Goal: Information Seeking & Learning: Check status

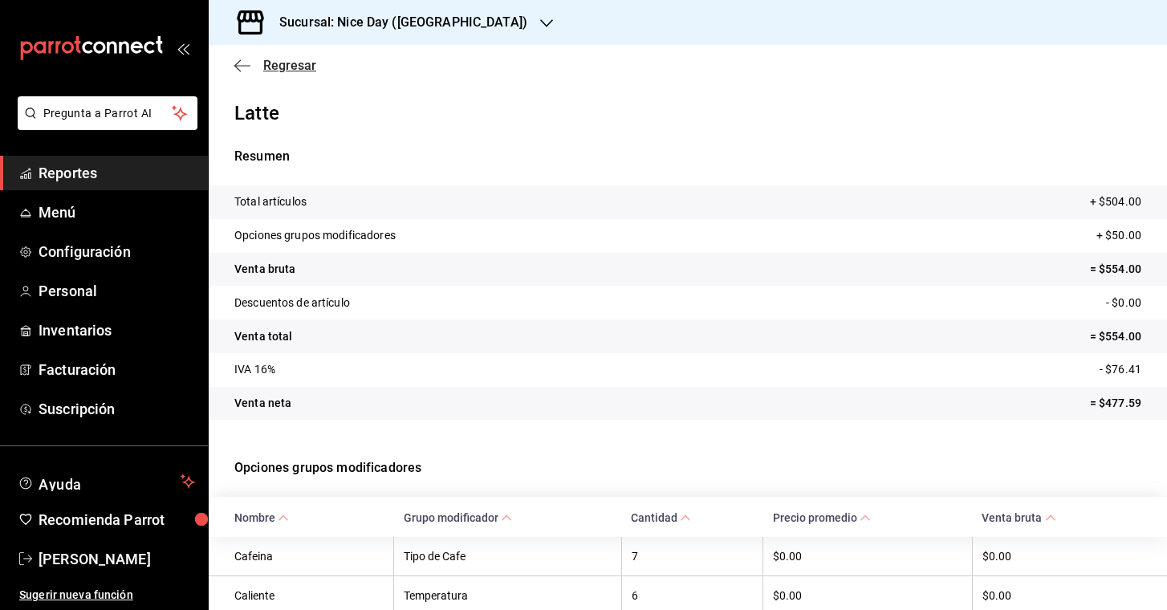
scroll to position [225, 0]
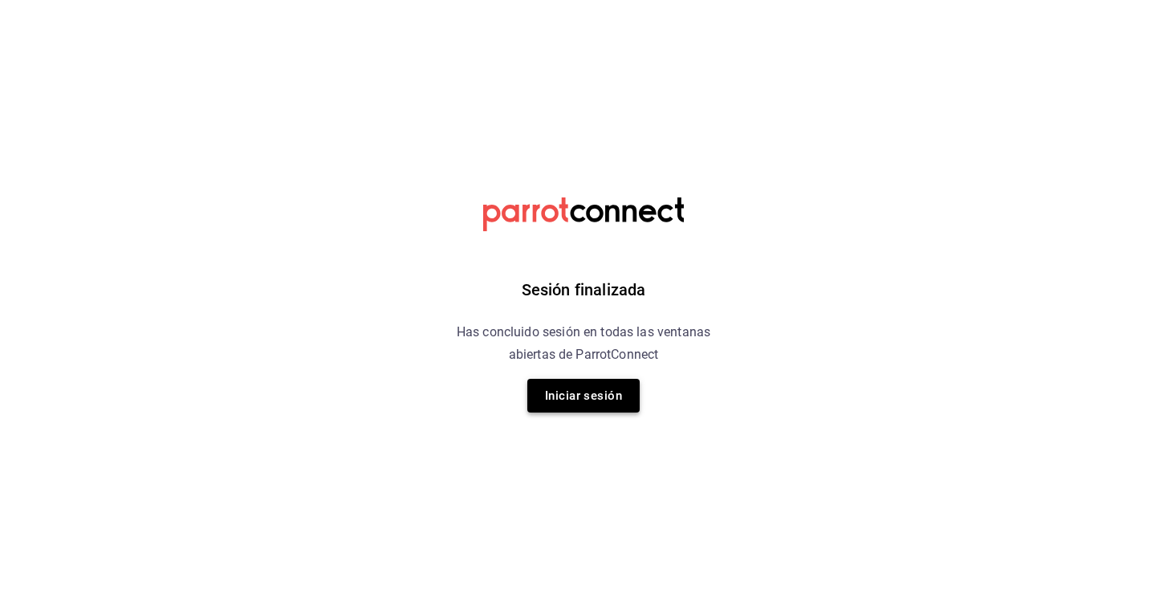
click at [600, 379] on button "Iniciar sesión" at bounding box center [583, 396] width 112 height 34
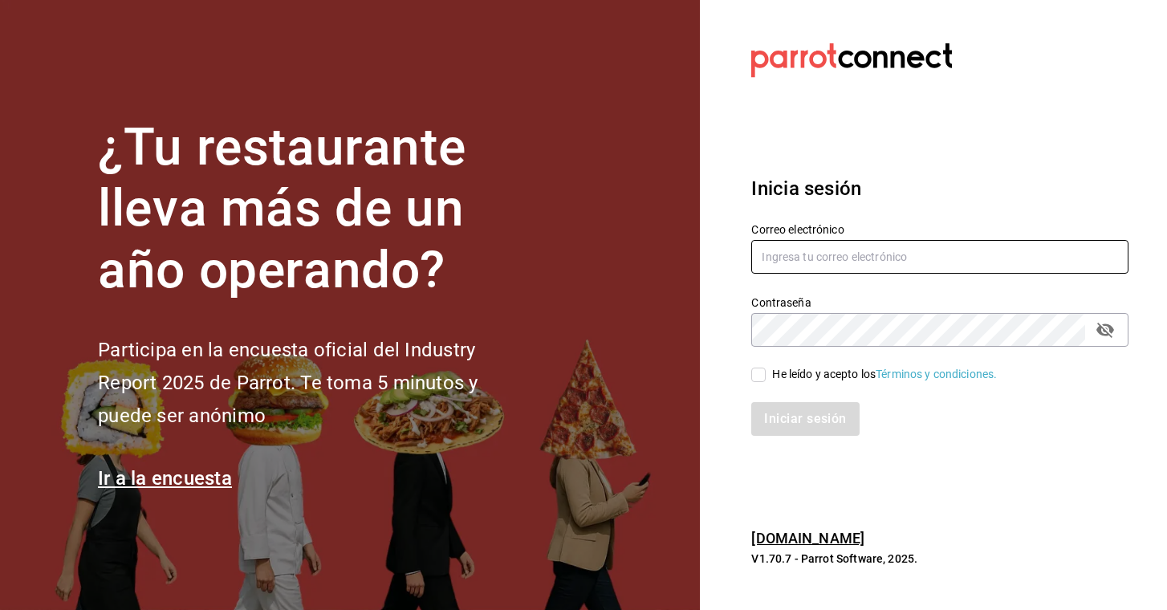
type input "osvaldoguerri@gmail.com"
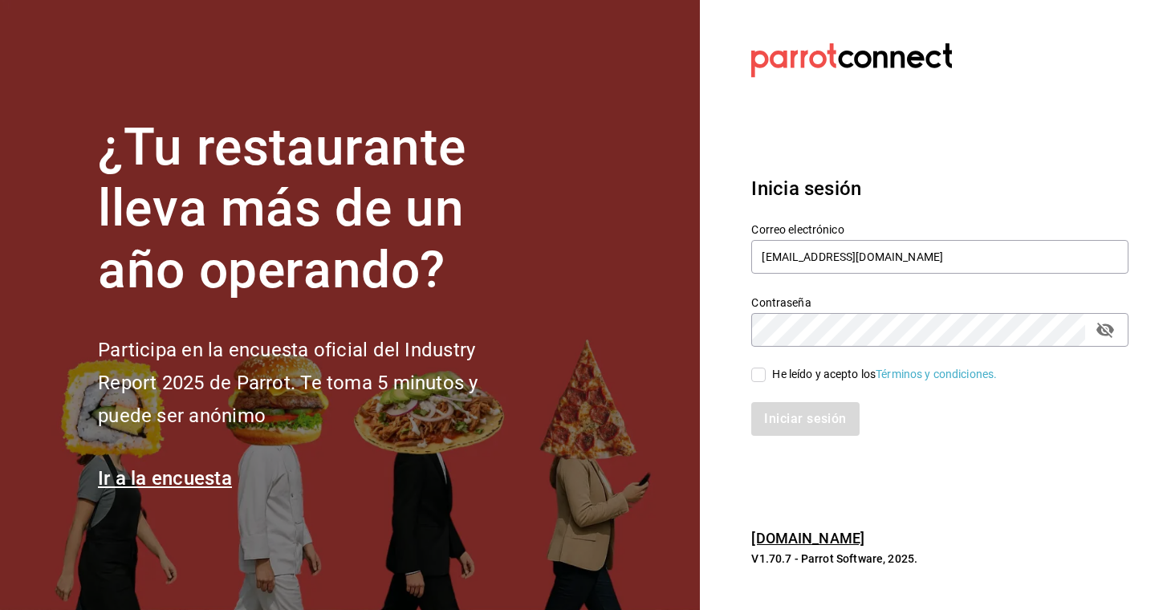
click at [749, 379] on div "He leído y acepto los Términos y condiciones." at bounding box center [930, 365] width 397 height 37
click at [758, 380] on input "He leído y acepto los Términos y condiciones." at bounding box center [758, 375] width 14 height 14
checkbox input "true"
click at [796, 405] on button "Iniciar sesión" at bounding box center [805, 419] width 109 height 34
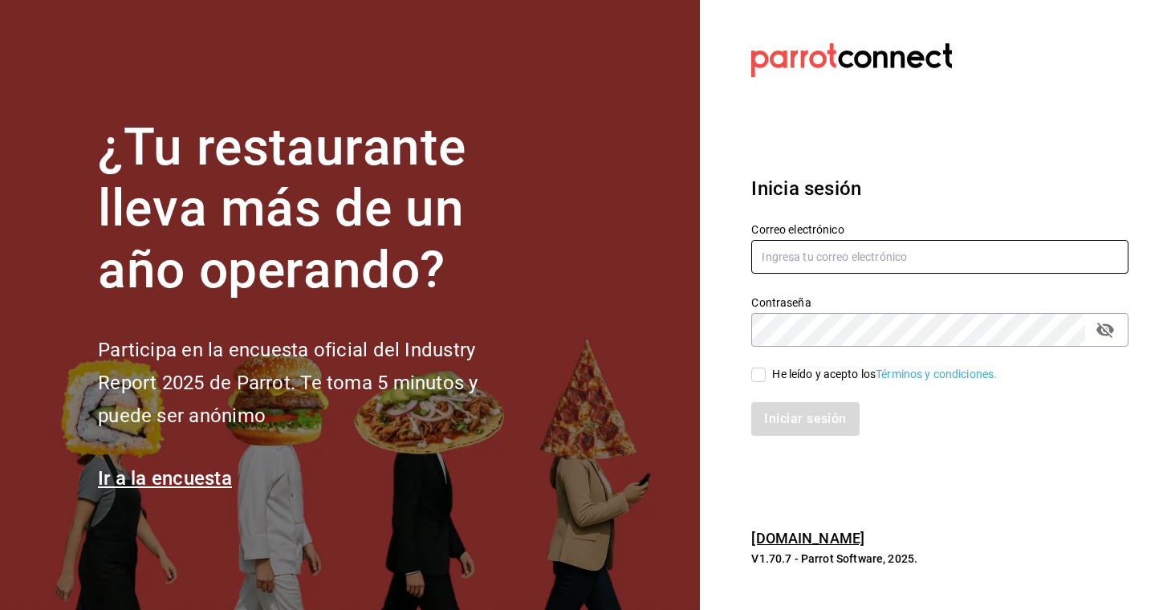
type input "osvaldoguerri@gmail.com"
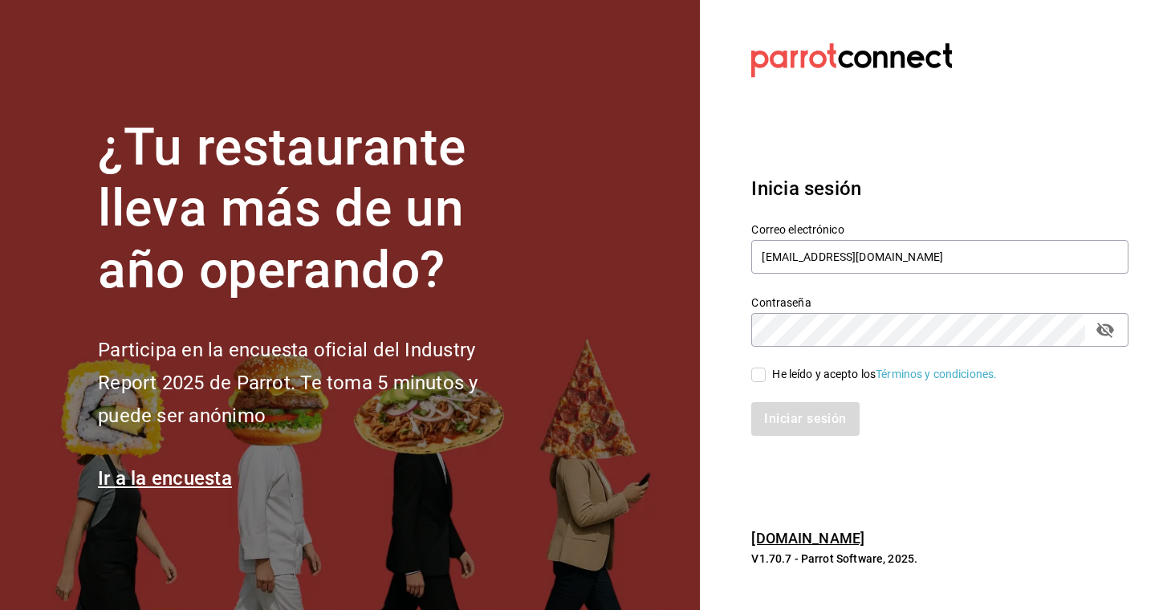
click at [755, 374] on input "He leído y acepto los Términos y condiciones." at bounding box center [758, 375] width 14 height 14
checkbox input "true"
click at [786, 426] on button "Iniciar sesión" at bounding box center [805, 419] width 109 height 34
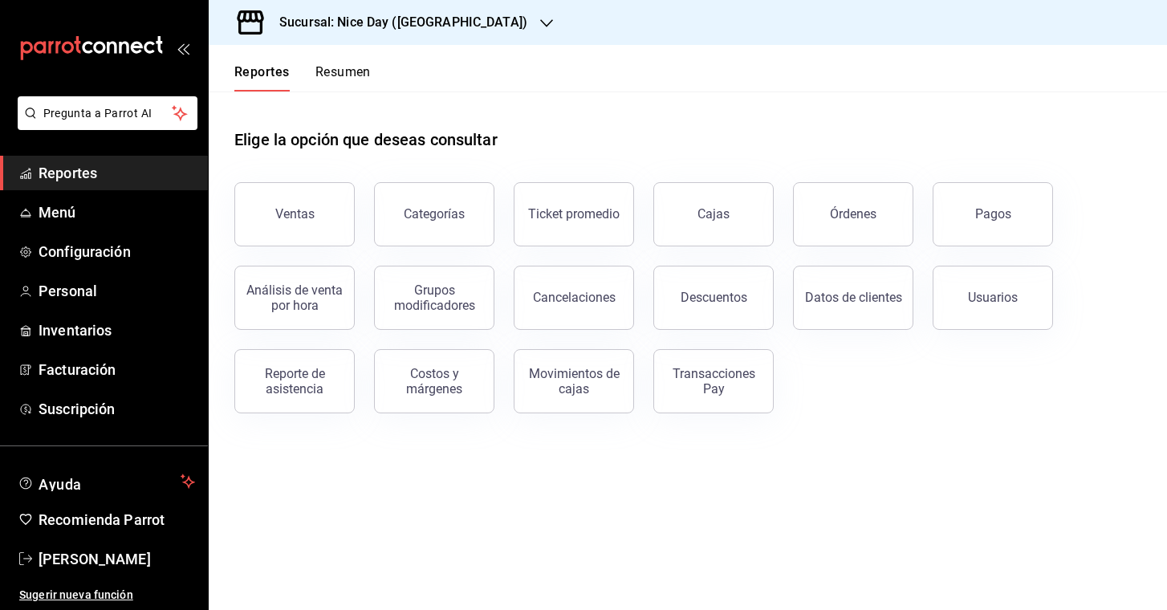
click at [449, 23] on div "Sucursal: Nice Day ([GEOGRAPHIC_DATA])" at bounding box center [391, 22] width 338 height 45
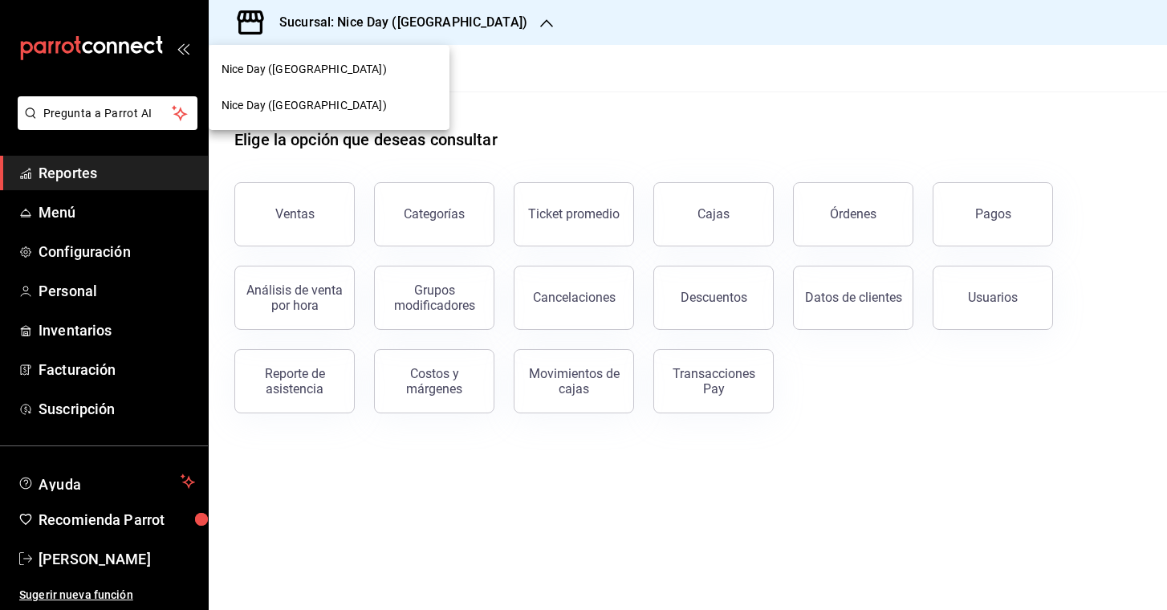
click at [321, 111] on div "Nice Day (Pánuco)" at bounding box center [329, 105] width 215 height 17
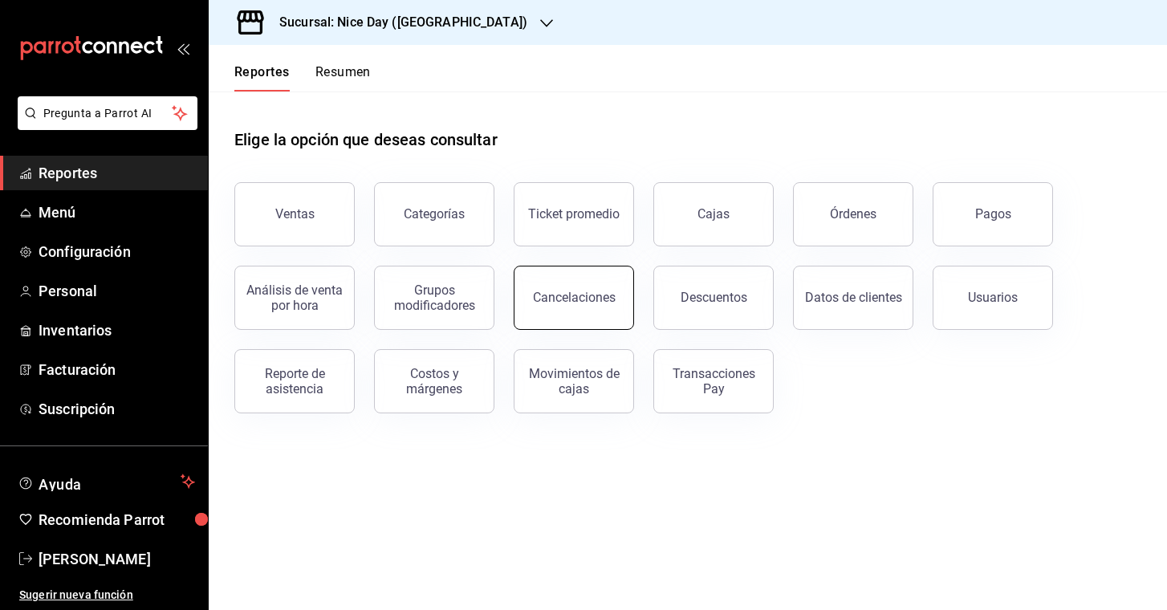
click at [557, 303] on div "Cancelaciones" at bounding box center [574, 297] width 83 height 15
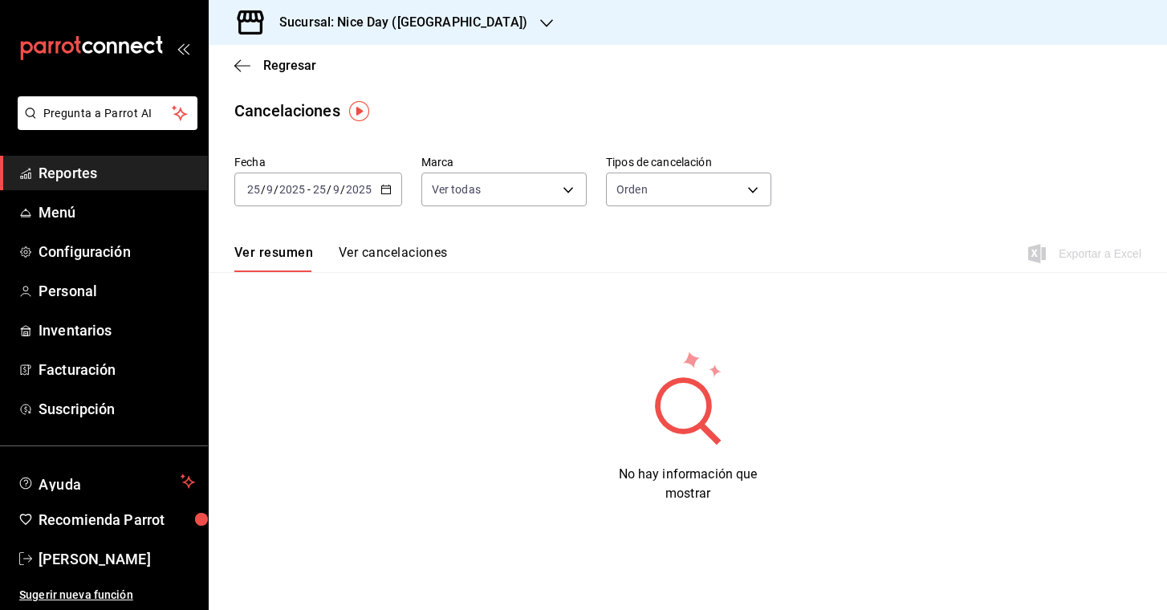
click at [405, 249] on button "Ver cancelaciones" at bounding box center [393, 258] width 109 height 27
click at [357, 175] on div "2025-09-25 25 / 9 / 2025 - 2025-09-25 25 / 9 / 2025" at bounding box center [318, 190] width 168 height 34
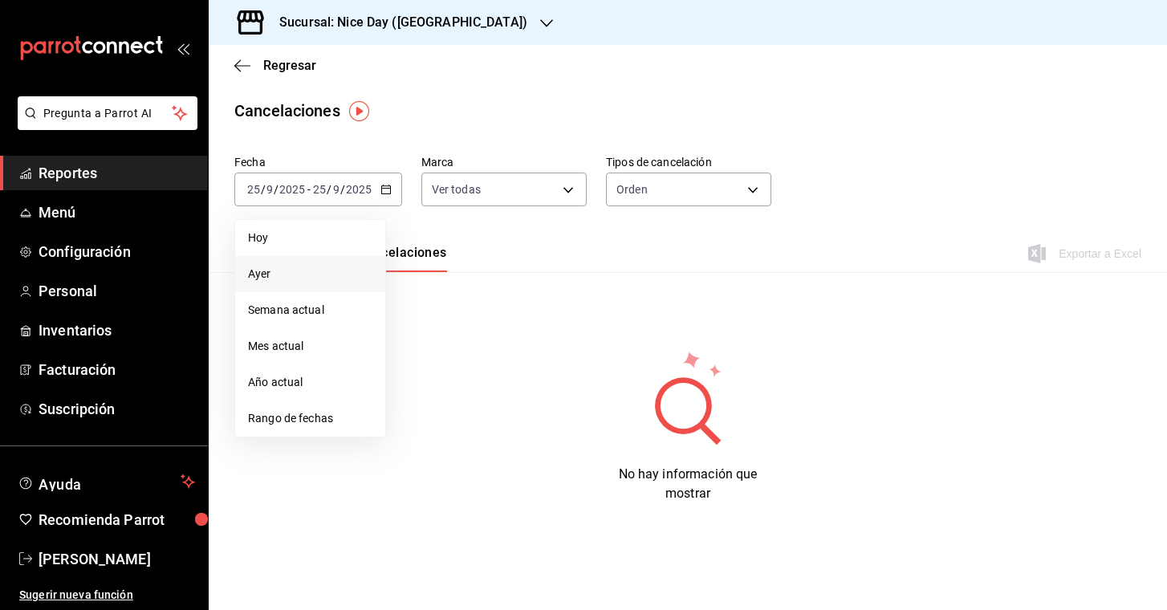
click at [270, 281] on span "Ayer" at bounding box center [310, 274] width 124 height 17
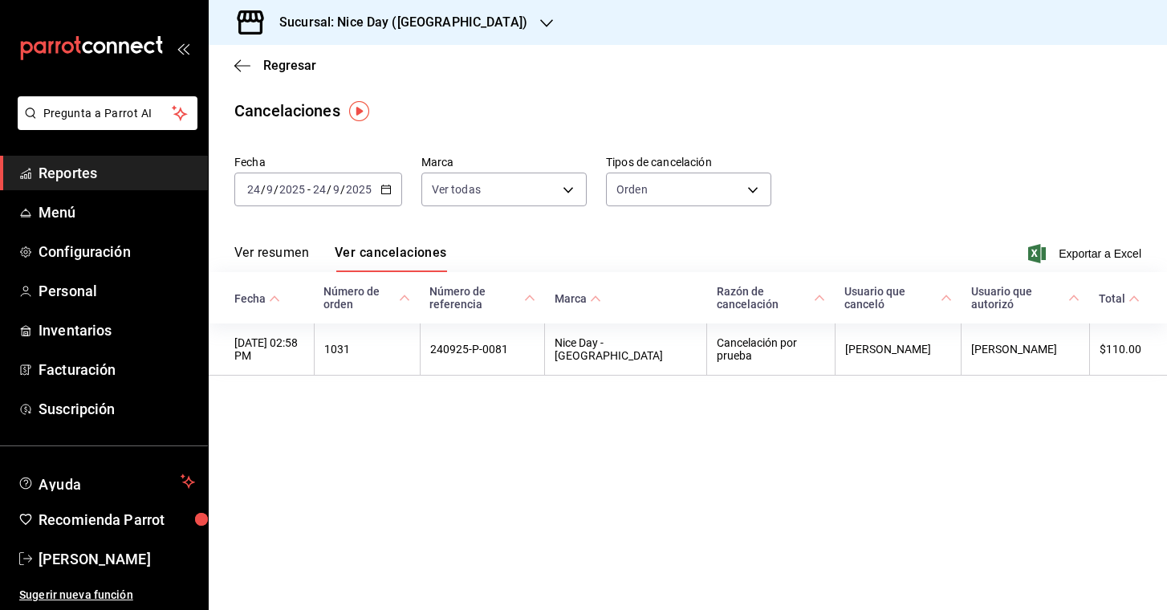
click at [368, 174] on div "2025-09-24 24 / 9 / 2025 - 2025-09-24 24 / 9 / 2025" at bounding box center [318, 190] width 168 height 34
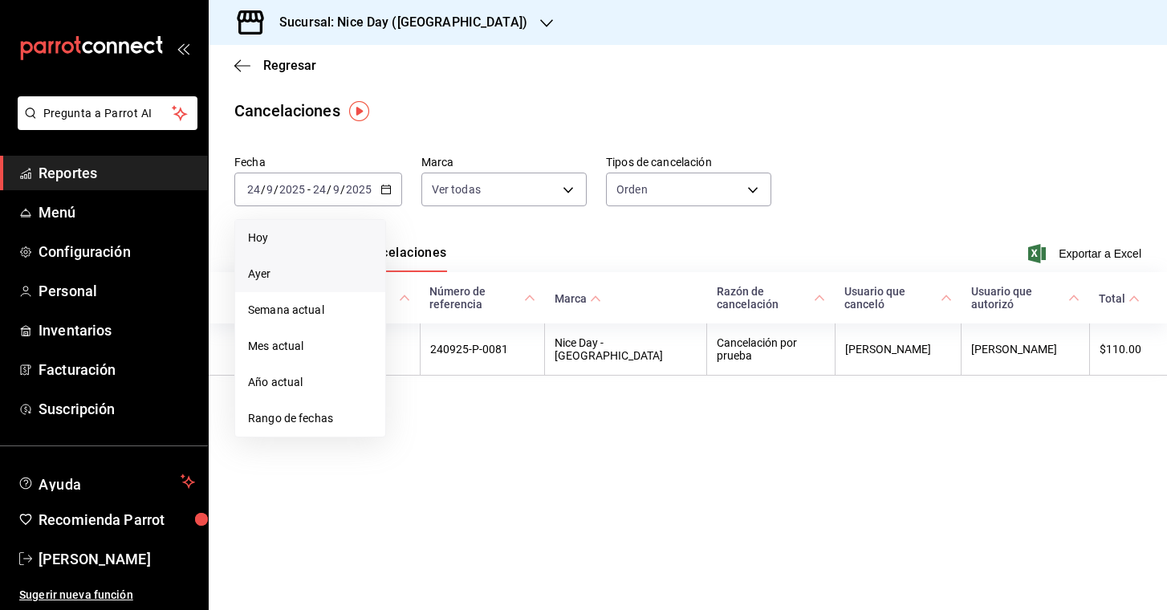
click at [276, 247] on li "Hoy" at bounding box center [310, 238] width 150 height 36
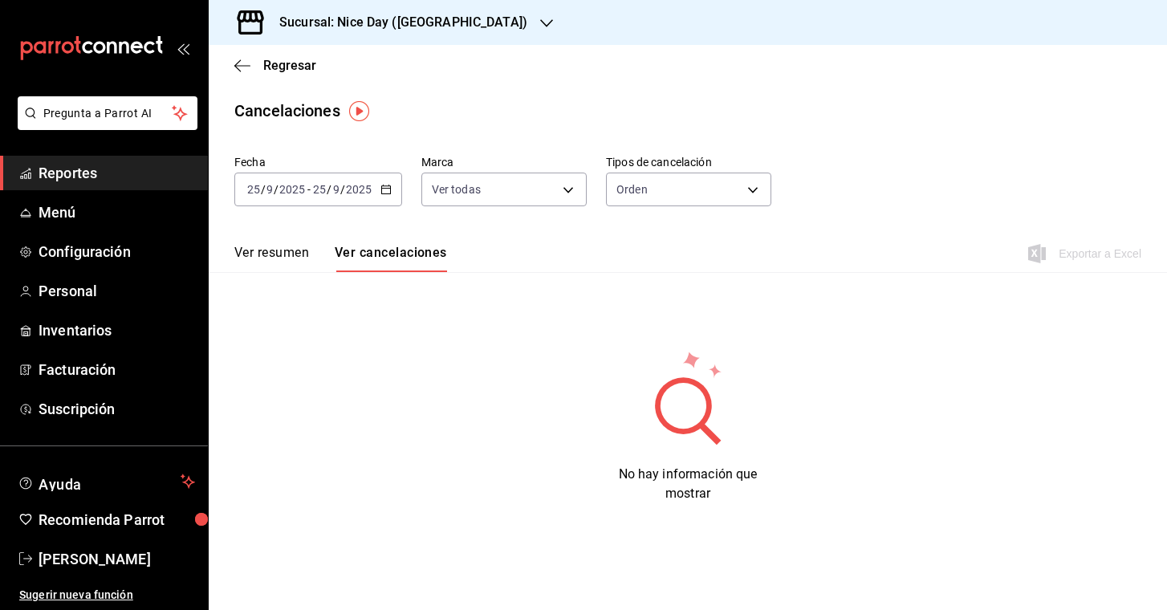
click at [362, 175] on div "2025-09-25 25 / 9 / 2025 - 2025-09-25 25 / 9 / 2025" at bounding box center [318, 190] width 168 height 34
click at [279, 274] on span "Ayer" at bounding box center [310, 274] width 124 height 17
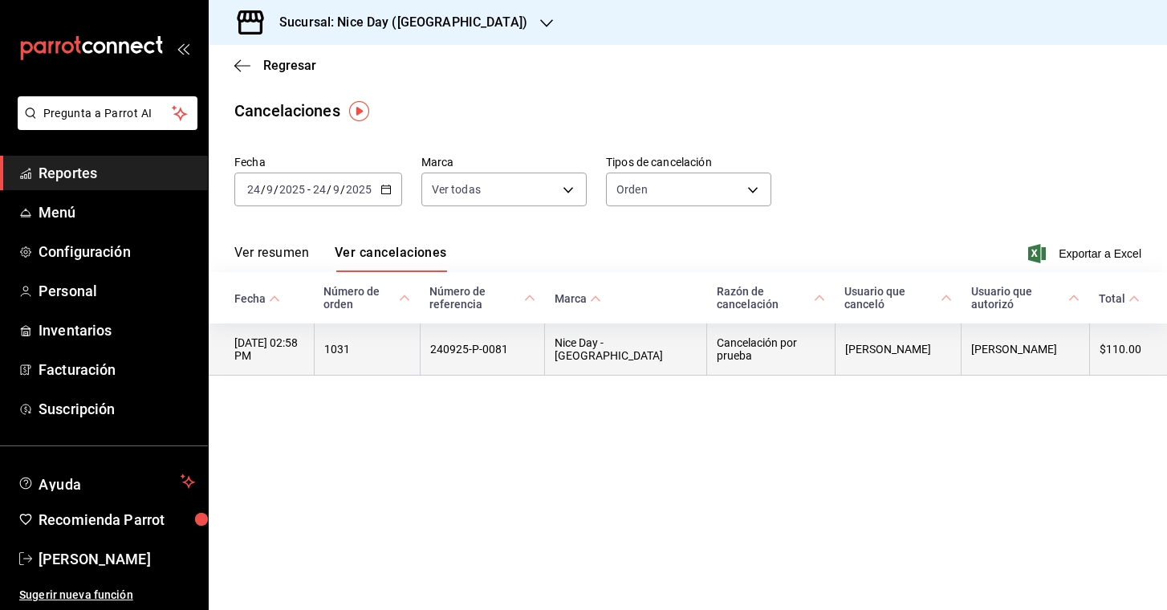
click at [364, 349] on th "1031" at bounding box center [367, 350] width 106 height 52
click at [281, 355] on th "24/09/2025 02:58 PM" at bounding box center [261, 350] width 105 height 52
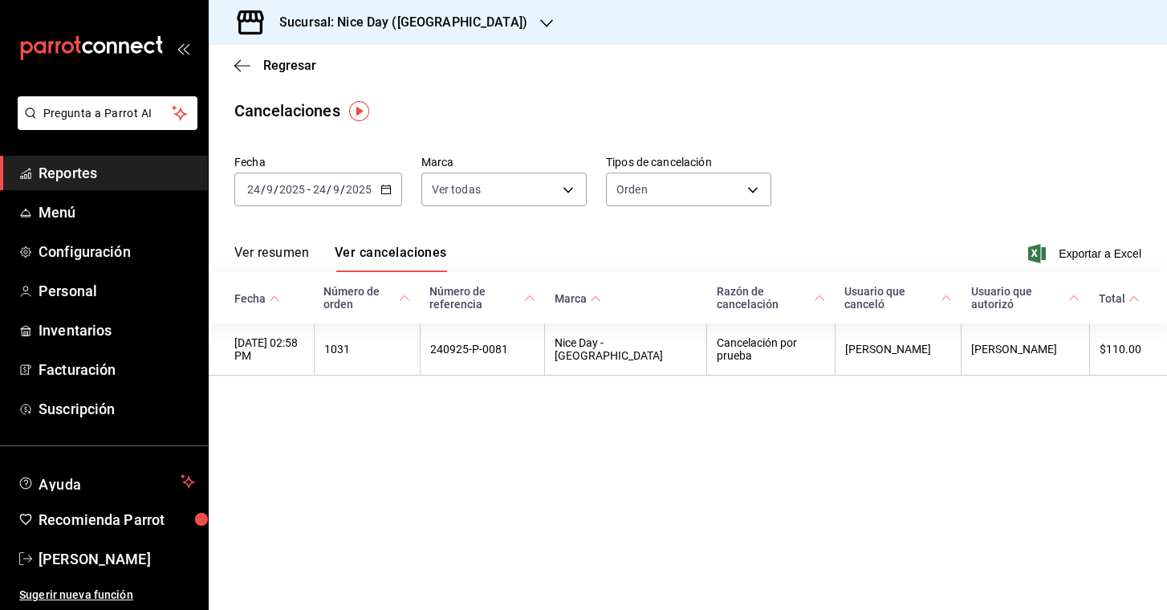
click at [289, 251] on button "Ver resumen" at bounding box center [271, 258] width 75 height 27
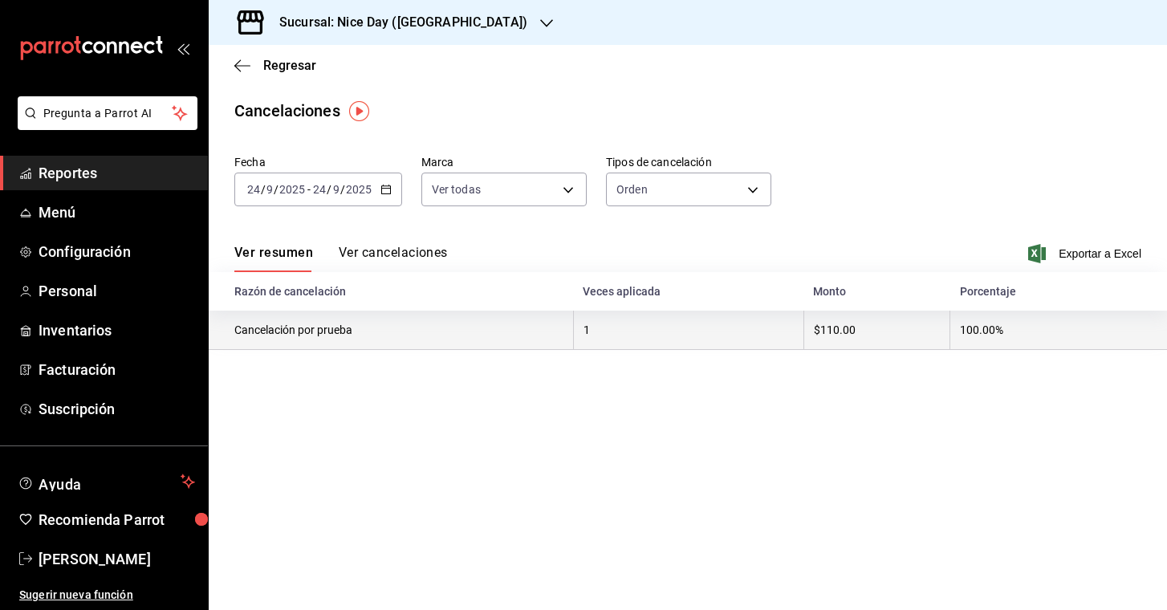
click at [359, 325] on th "Cancelación por prueba" at bounding box center [391, 330] width 364 height 39
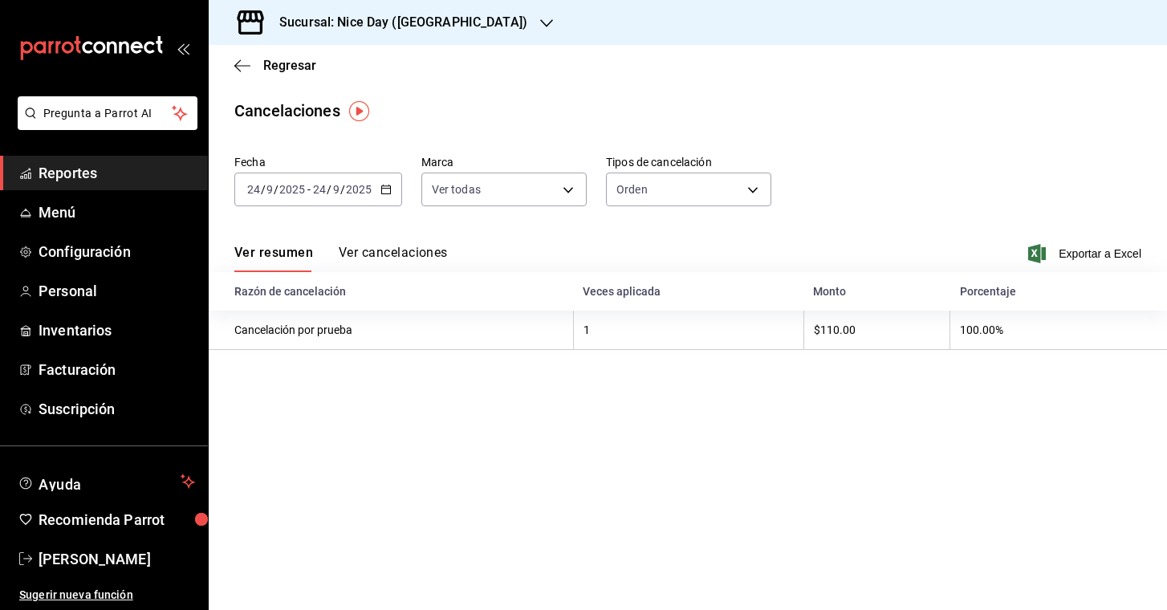
click at [352, 193] on input "2025" at bounding box center [358, 189] width 27 height 13
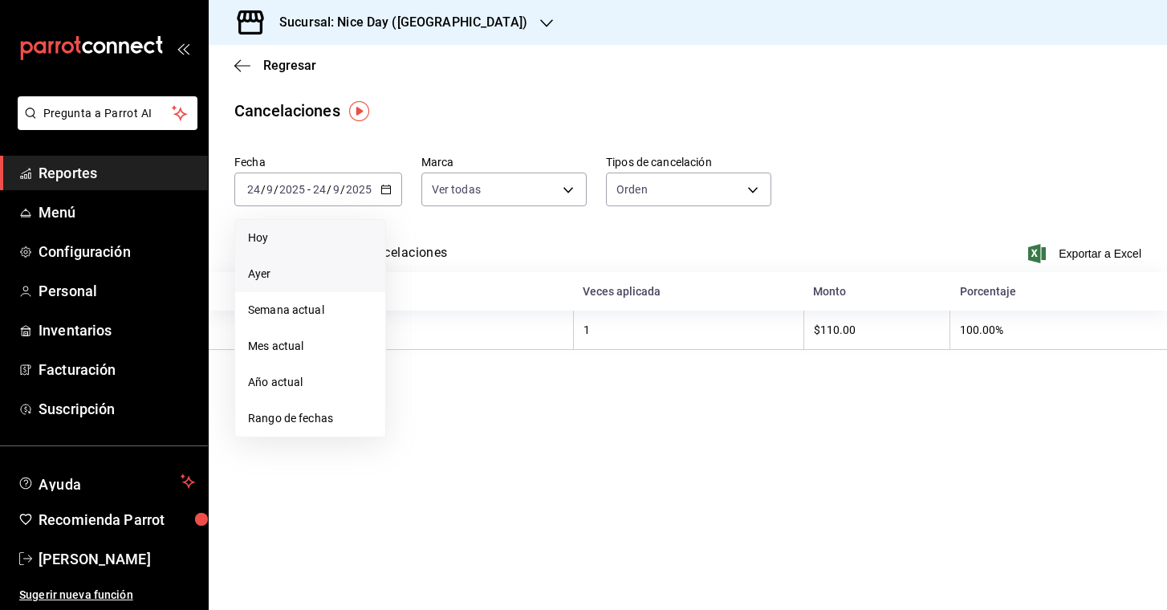
click at [287, 242] on span "Hoy" at bounding box center [310, 238] width 124 height 17
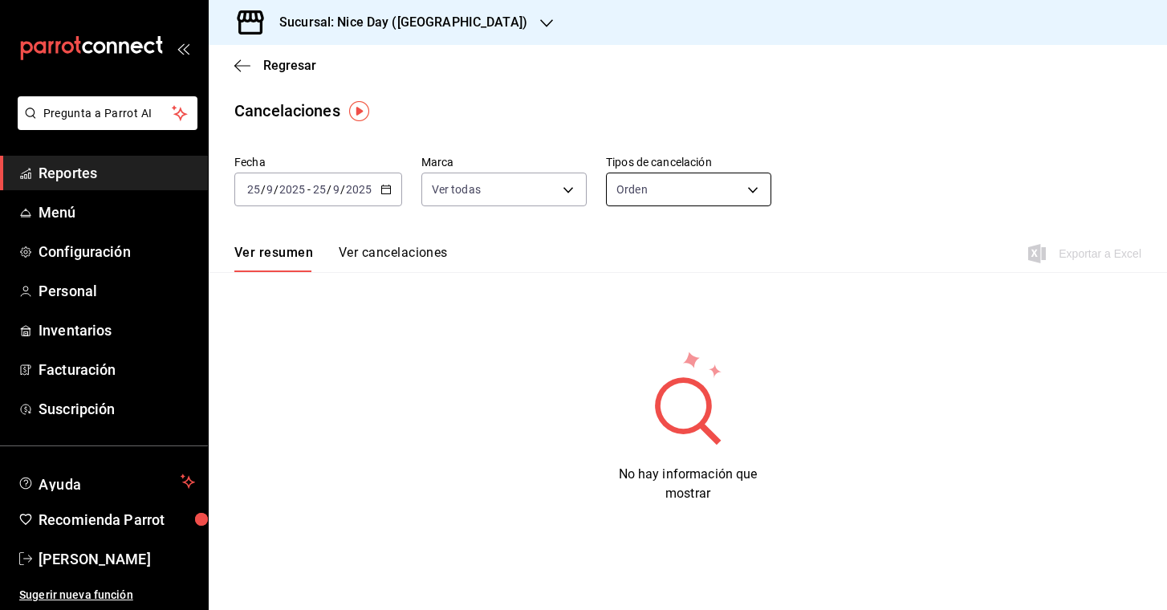
click at [750, 187] on body "Pregunta a Parrot AI Reportes Menú Configuración Personal Inventarios Facturaci…" at bounding box center [583, 305] width 1167 height 610
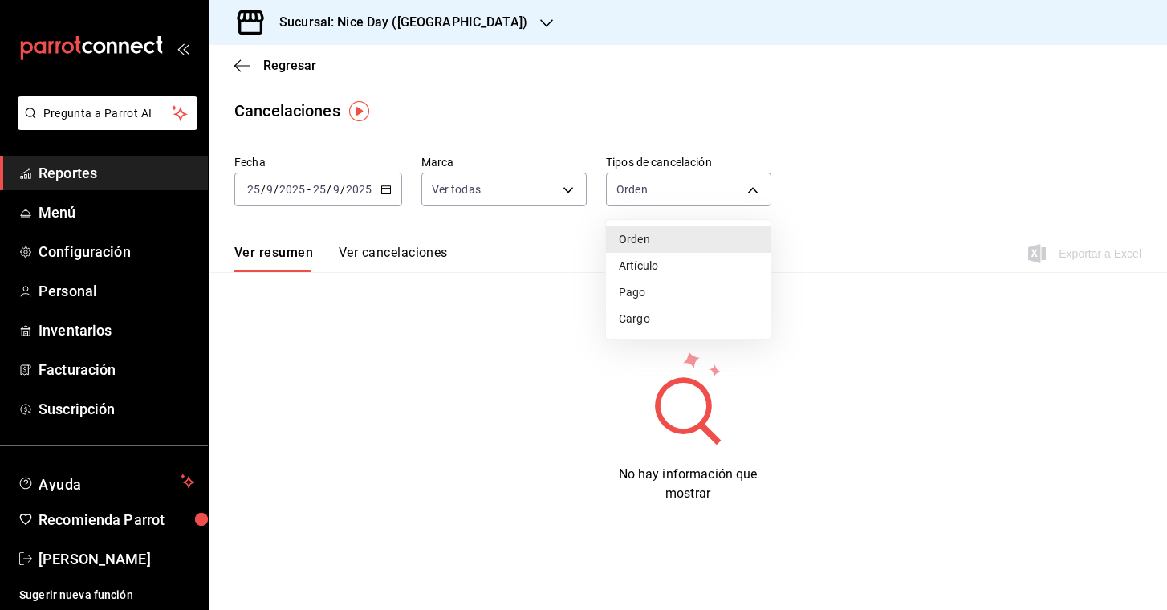
click at [678, 264] on li "Artículo" at bounding box center [688, 266] width 165 height 26
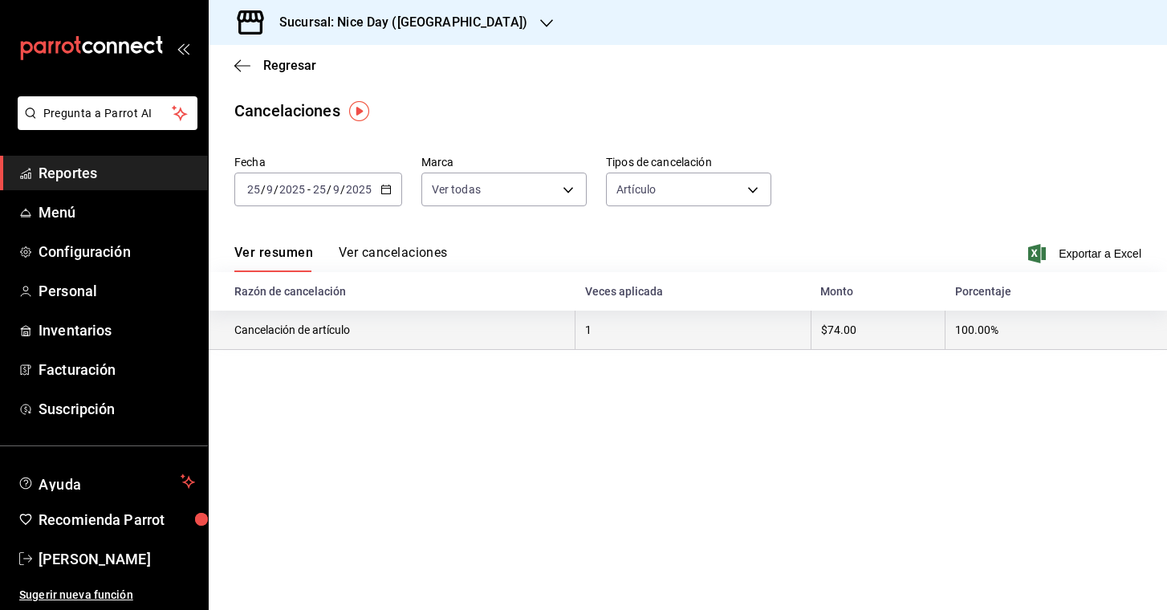
click at [537, 330] on th "Cancelación de artículo" at bounding box center [392, 330] width 367 height 39
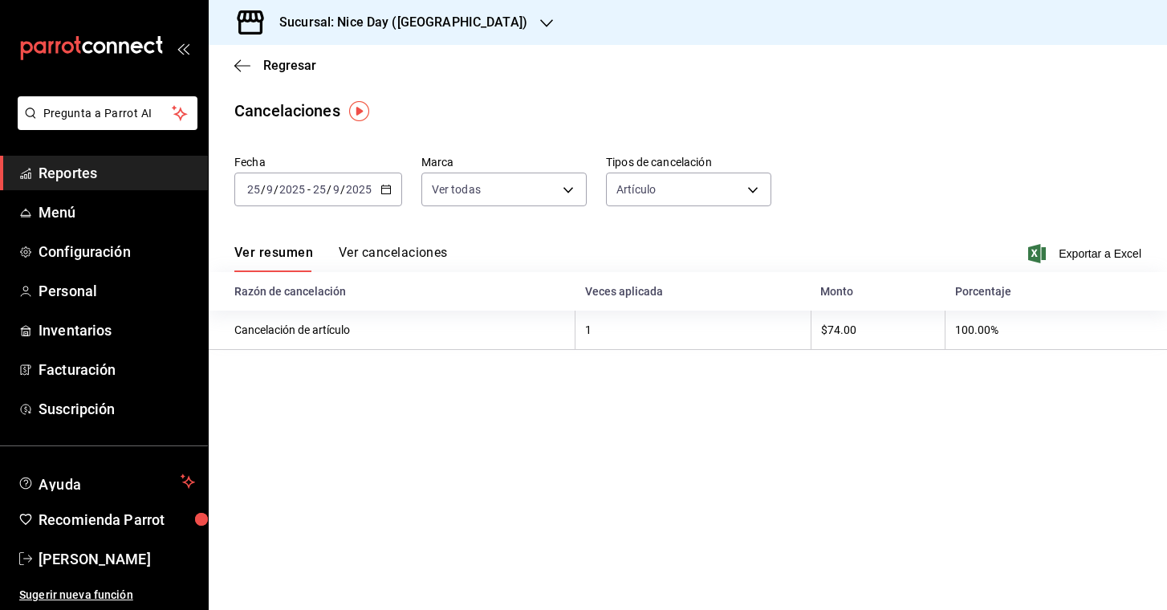
click at [385, 259] on button "Ver cancelaciones" at bounding box center [393, 258] width 109 height 27
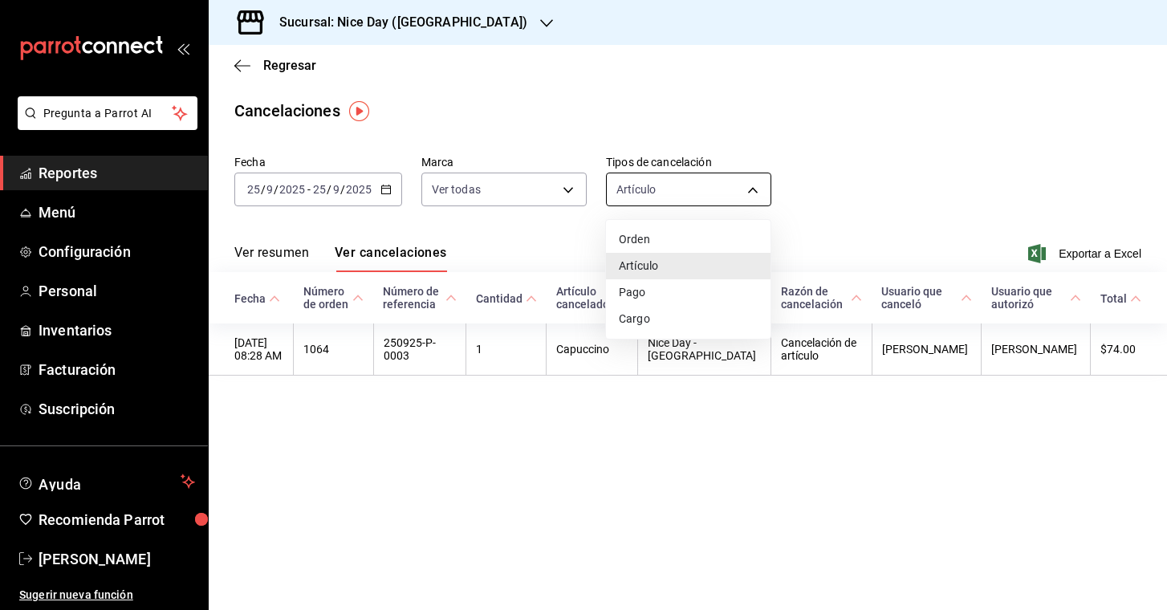
click at [739, 186] on body "Pregunta a Parrot AI Reportes Menú Configuración Personal Inventarios Facturaci…" at bounding box center [583, 305] width 1167 height 610
click at [645, 291] on li "Pago" at bounding box center [688, 292] width 165 height 26
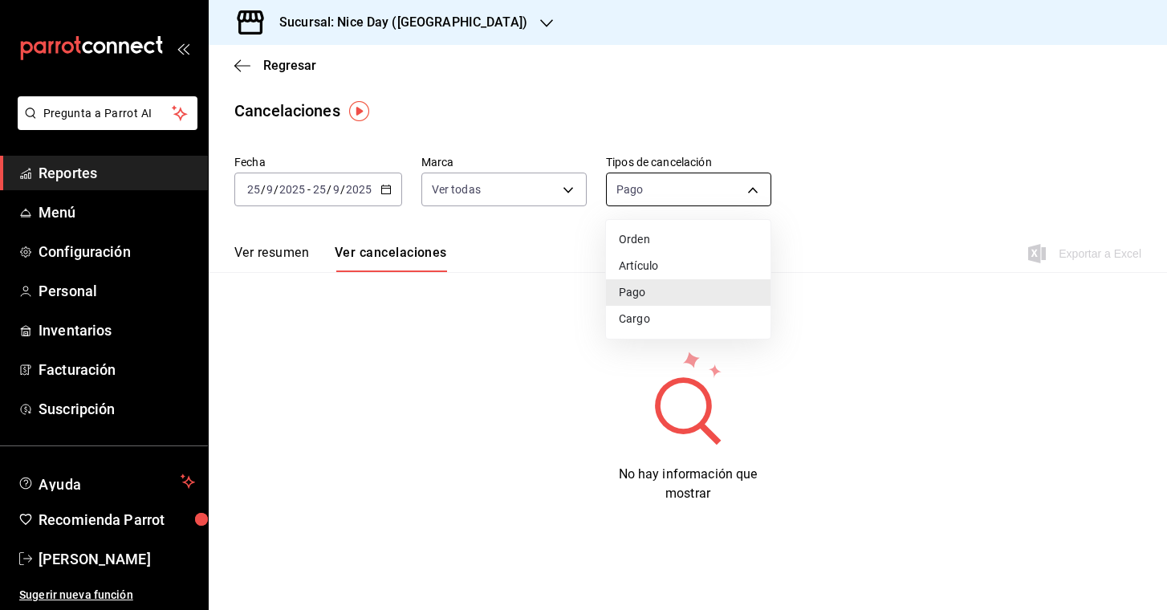
click at [751, 185] on body "Pregunta a Parrot AI Reportes Menú Configuración Personal Inventarios Facturaci…" at bounding box center [583, 305] width 1167 height 610
click at [659, 318] on li "Cargo" at bounding box center [688, 319] width 165 height 26
click at [754, 189] on body "Pregunta a Parrot AI Reportes Menú Configuración Personal Inventarios Facturaci…" at bounding box center [583, 305] width 1167 height 610
click at [655, 244] on li "Orden" at bounding box center [688, 239] width 165 height 26
click at [755, 185] on body "Pregunta a Parrot AI Reportes Menú Configuración Personal Inventarios Facturaci…" at bounding box center [583, 305] width 1167 height 610
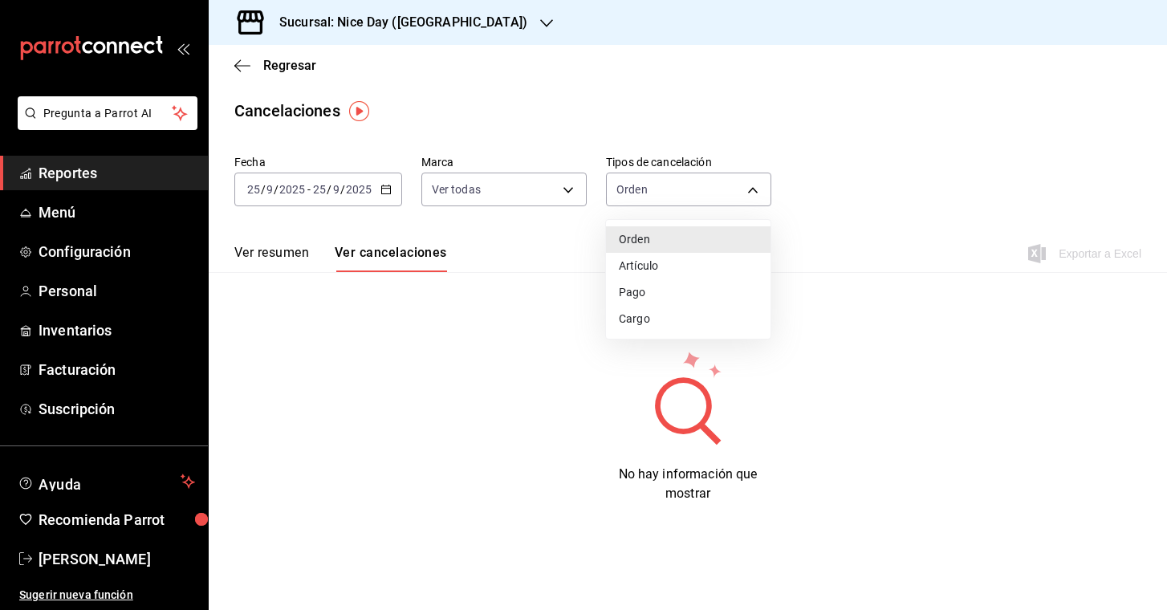
click at [662, 265] on li "Artículo" at bounding box center [688, 266] width 165 height 26
type input "ORDER_ITEM"
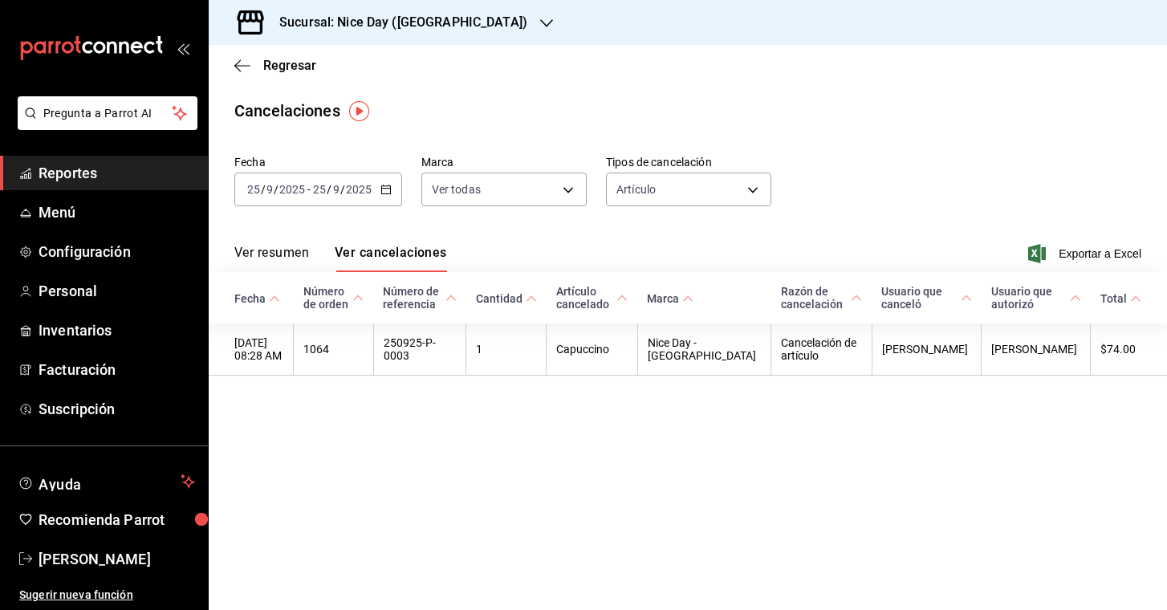
click at [384, 186] on \(Stroke\) "button" at bounding box center [386, 189] width 10 height 9
click at [479, 18] on div "Sucursal: Nice Day (Pánuco)" at bounding box center [688, 22] width 958 height 45
click at [540, 20] on icon "button" at bounding box center [546, 23] width 13 height 13
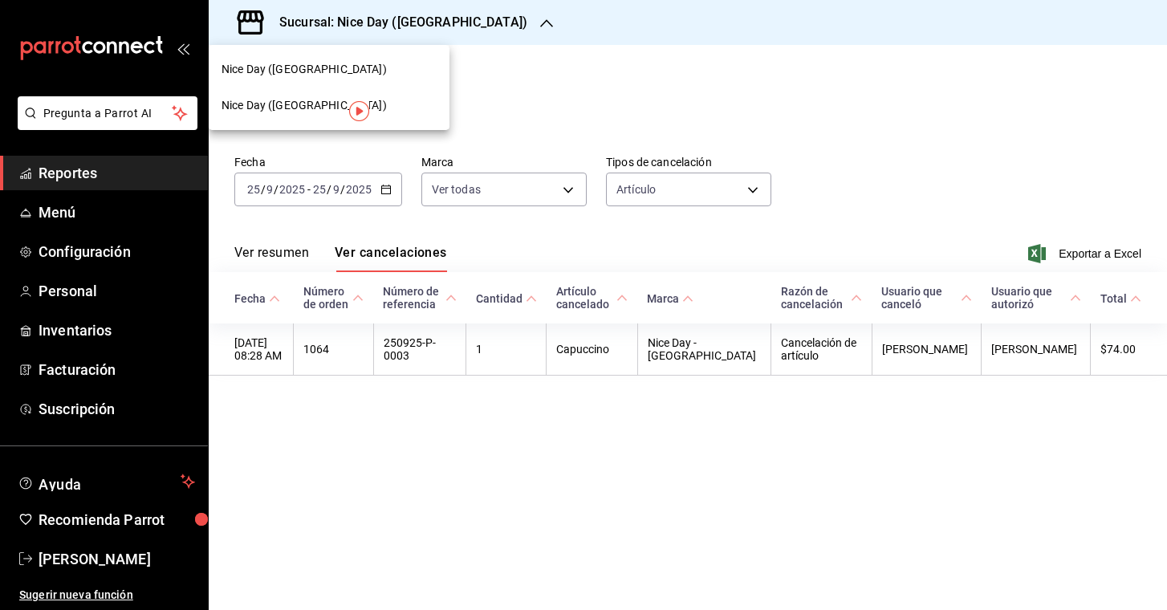
click at [332, 74] on div "Nice Day ([GEOGRAPHIC_DATA])" at bounding box center [329, 69] width 215 height 17
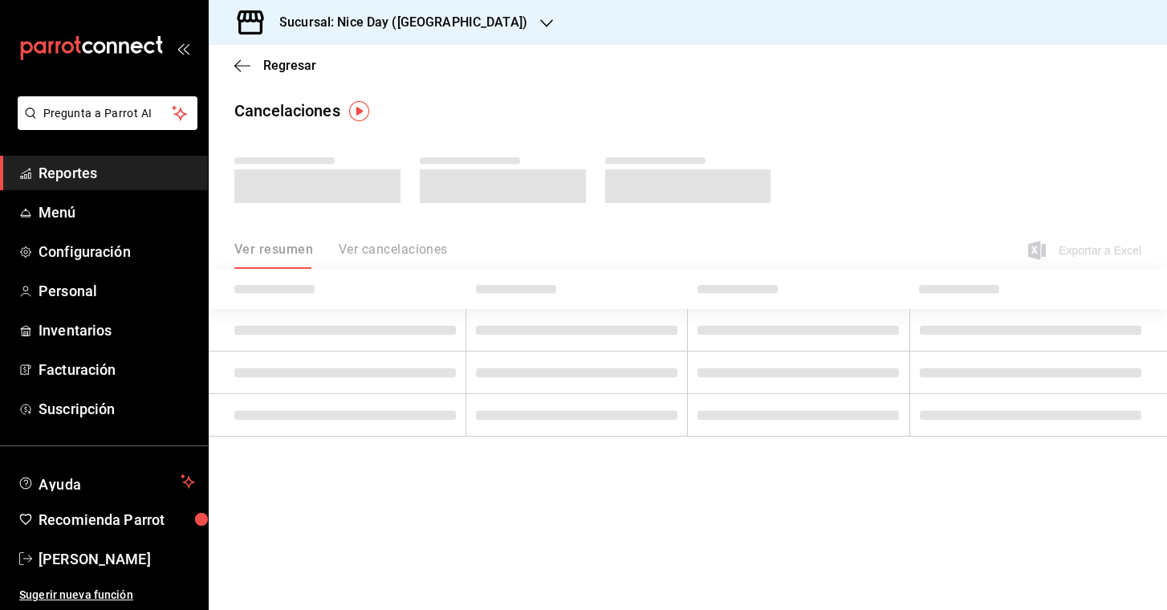
click at [698, 485] on main "Regresar Cancelaciones Ver resumen Ver cancelaciones Exportar a Excel" at bounding box center [688, 327] width 958 height 565
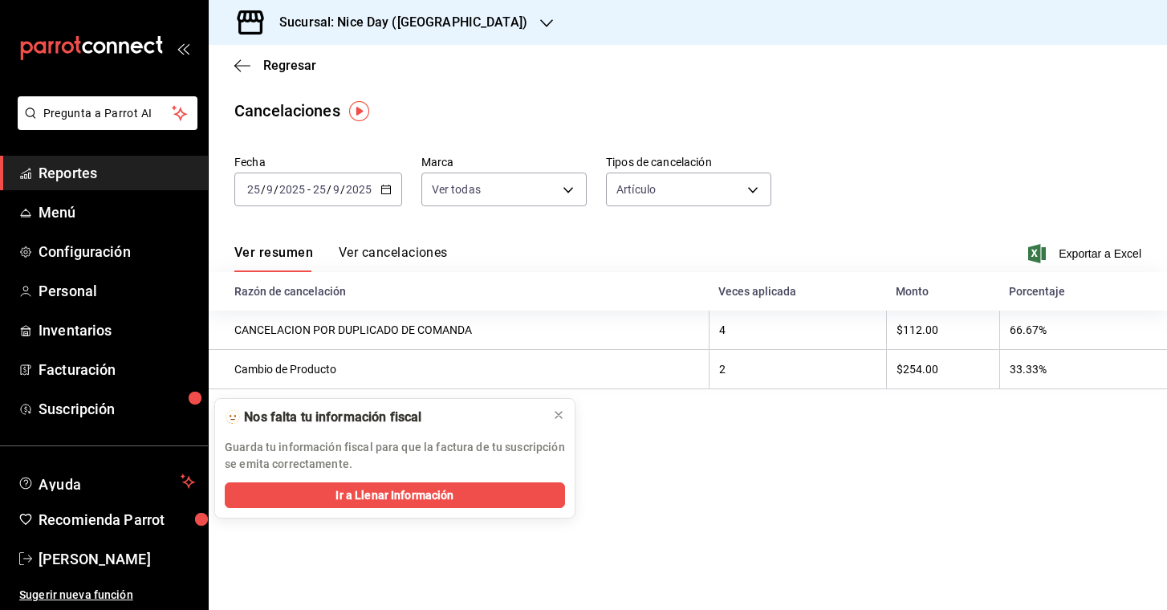
click at [706, 456] on main "Regresar Cancelaciones Fecha 2025-09-25 25 / 9 / 2025 - 2025-09-25 25 / 9 / 202…" at bounding box center [688, 327] width 958 height 565
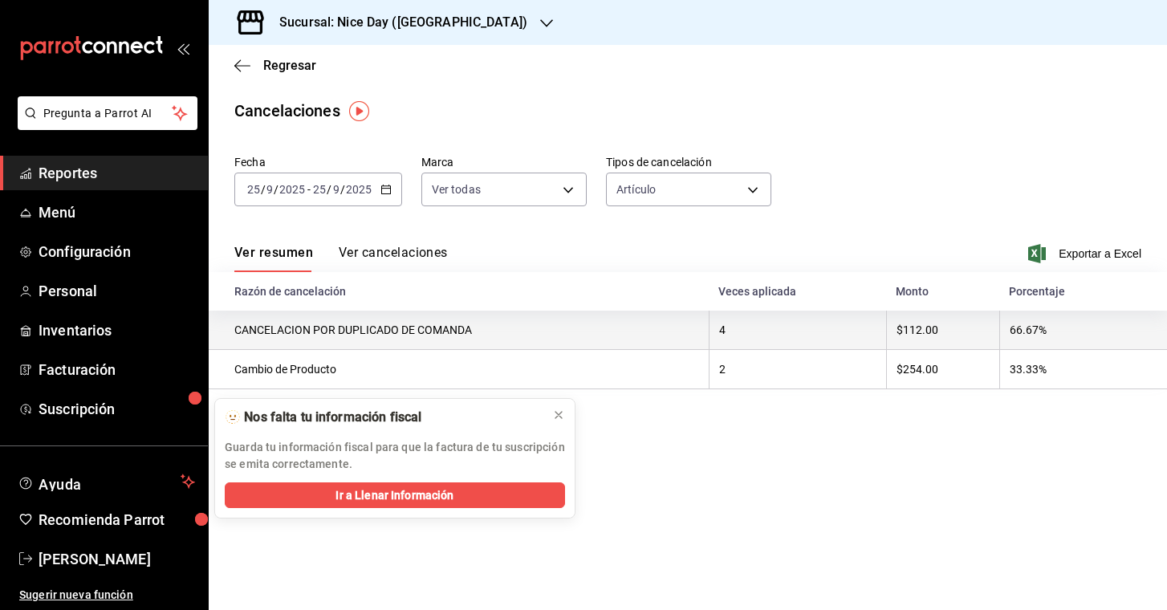
click at [415, 344] on th "CANCELACION POR DUPLICADO DE COMANDA" at bounding box center [459, 330] width 500 height 39
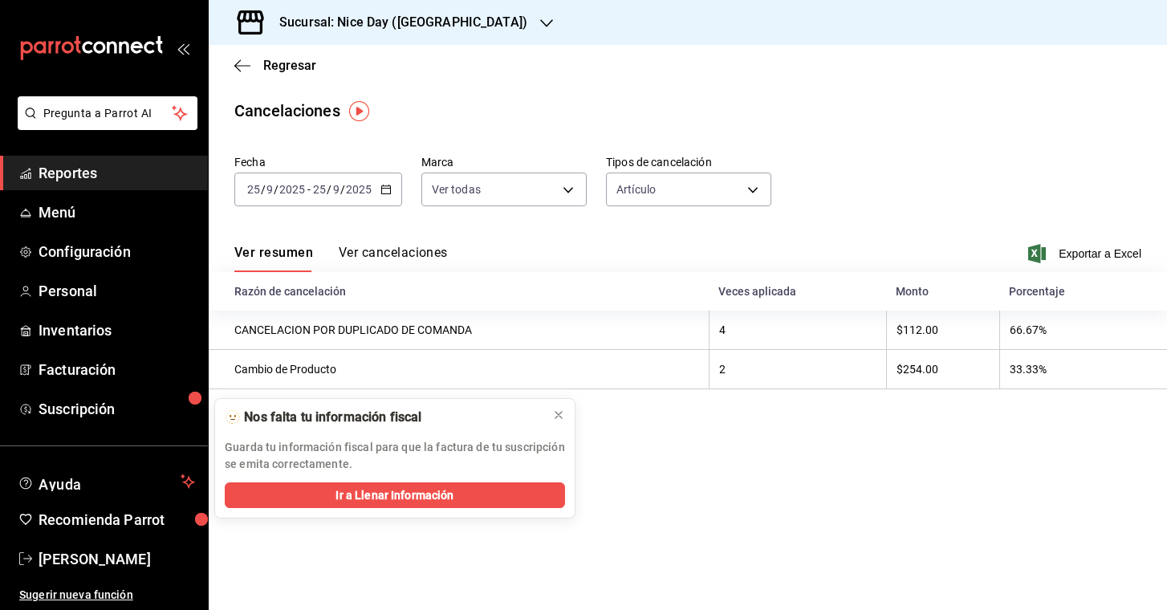
click at [393, 254] on button "Ver cancelaciones" at bounding box center [393, 258] width 109 height 27
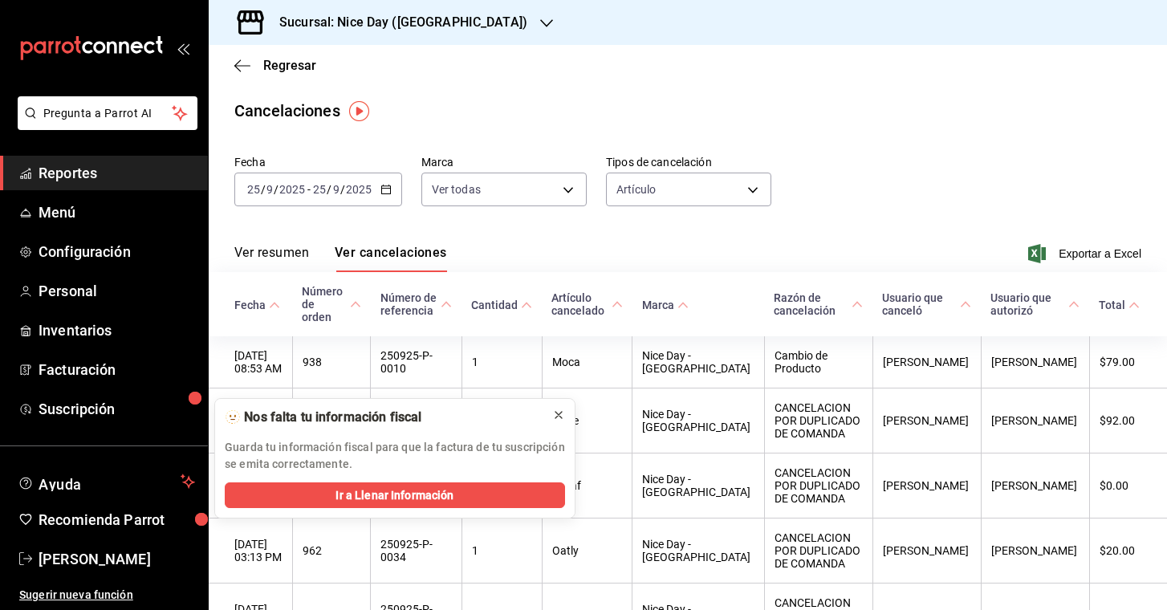
click at [560, 413] on icon at bounding box center [558, 415] width 6 height 6
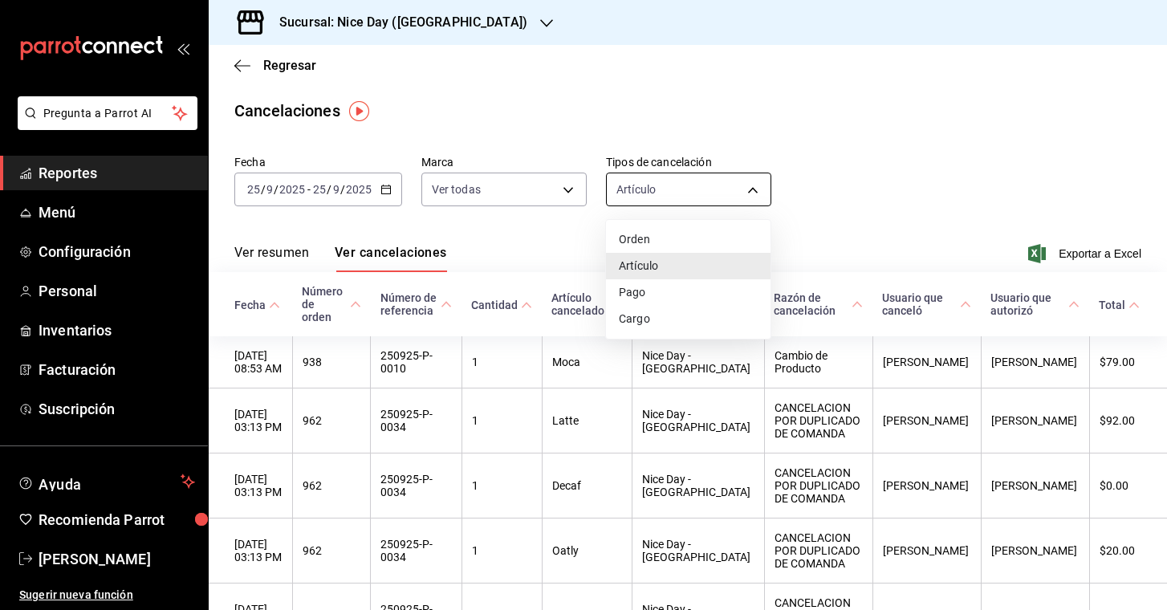
click at [735, 184] on body "Pregunta a Parrot AI Reportes Menú Configuración Personal Inventarios Facturaci…" at bounding box center [583, 305] width 1167 height 610
click at [667, 236] on li "Orden" at bounding box center [688, 239] width 165 height 26
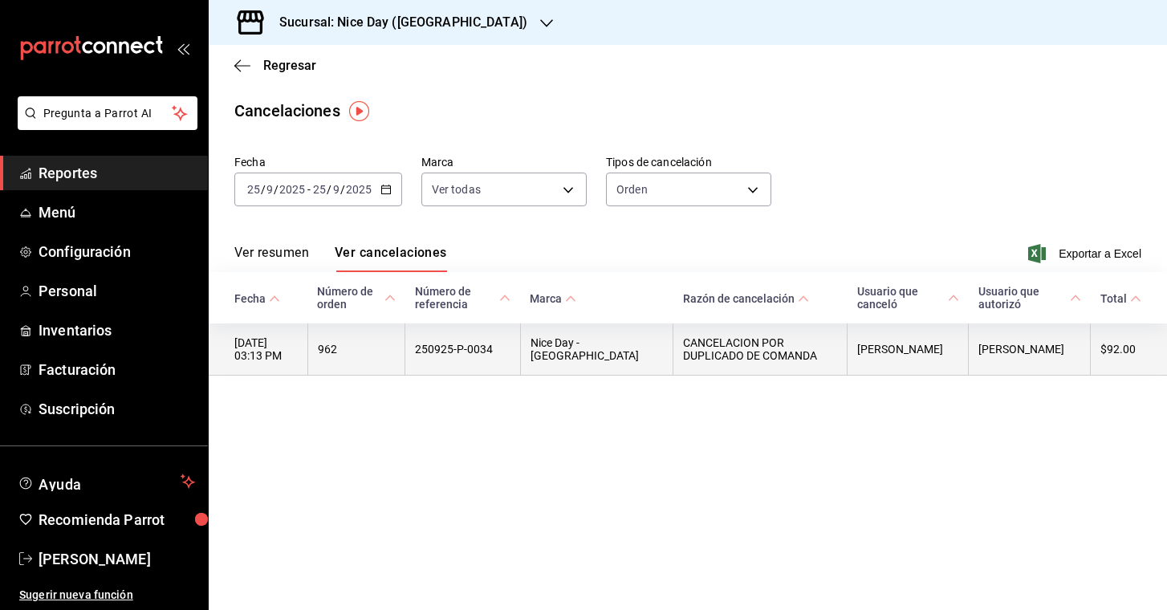
click at [706, 341] on th "CANCELACION POR DUPLICADO DE COMANDA" at bounding box center [761, 350] width 174 height 52
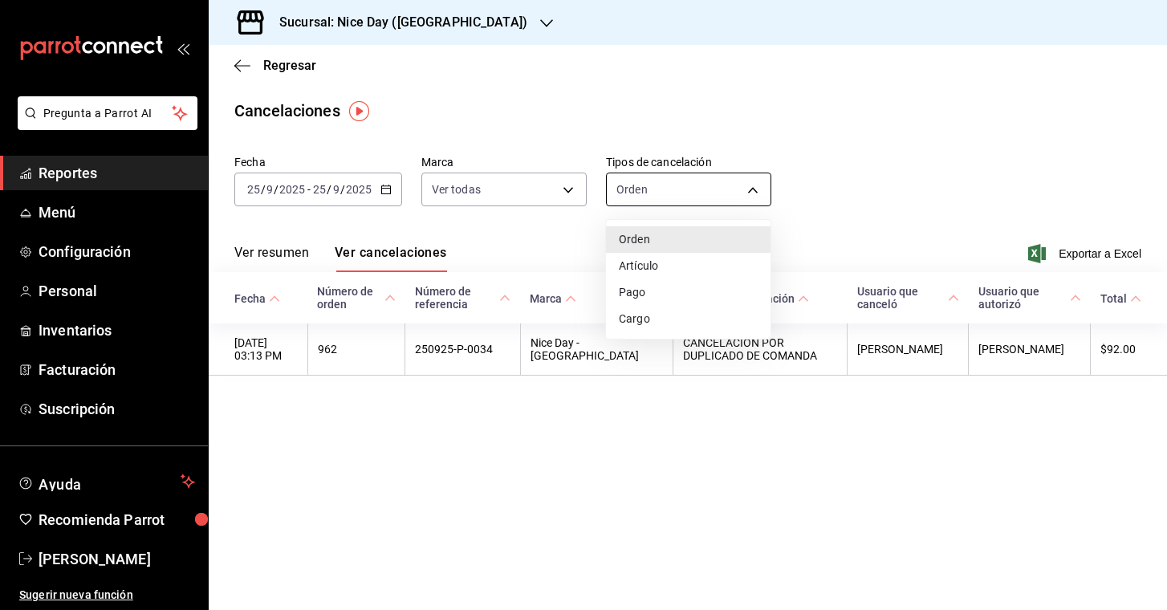
click at [739, 198] on body "Pregunta a Parrot AI Reportes Menú Configuración Personal Inventarios Facturaci…" at bounding box center [583, 305] width 1167 height 610
click at [867, 463] on div at bounding box center [583, 305] width 1167 height 610
click at [755, 178] on body "Pregunta a Parrot AI Reportes Menú Configuración Personal Inventarios Facturaci…" at bounding box center [583, 305] width 1167 height 610
click at [669, 294] on li "Pago" at bounding box center [688, 292] width 165 height 26
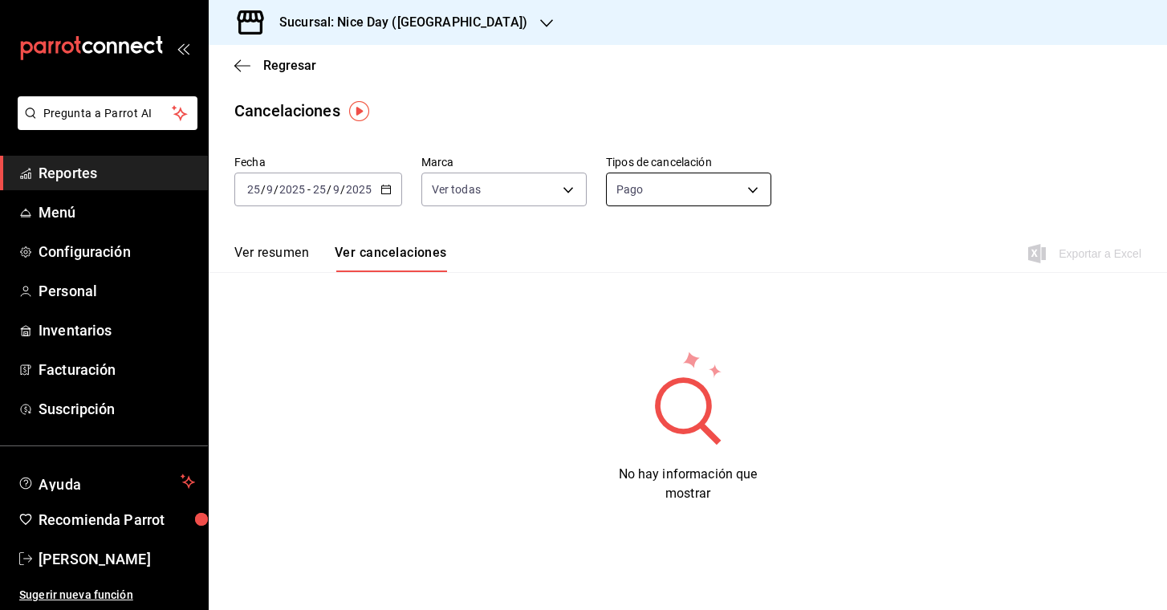
click at [751, 188] on body "Pregunta a Parrot AI Reportes Menú Configuración Personal Inventarios Facturaci…" at bounding box center [583, 305] width 1167 height 610
click at [651, 322] on li "Cargo" at bounding box center [688, 319] width 165 height 26
click at [759, 191] on body "Pregunta a Parrot AI Reportes Menú Configuración Personal Inventarios Facturaci…" at bounding box center [583, 305] width 1167 height 610
click at [668, 243] on li "Orden" at bounding box center [688, 239] width 165 height 26
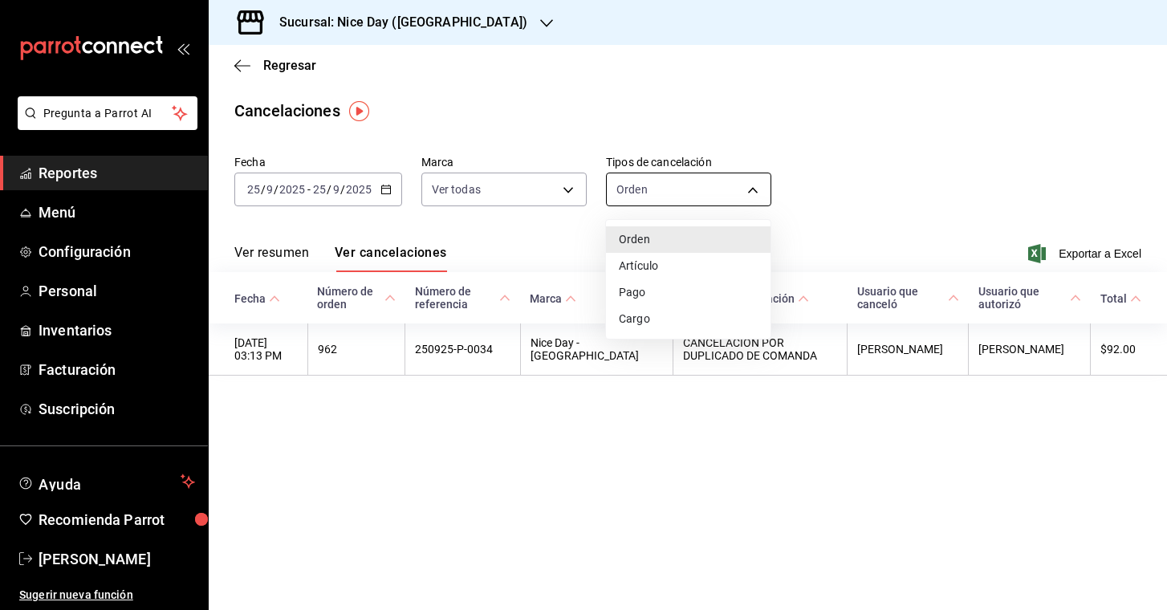
click at [754, 190] on body "Pregunta a Parrot AI Reportes Menú Configuración Personal Inventarios Facturaci…" at bounding box center [583, 305] width 1167 height 610
click at [670, 266] on li "Artículo" at bounding box center [688, 266] width 165 height 26
type input "ORDER_ITEM"
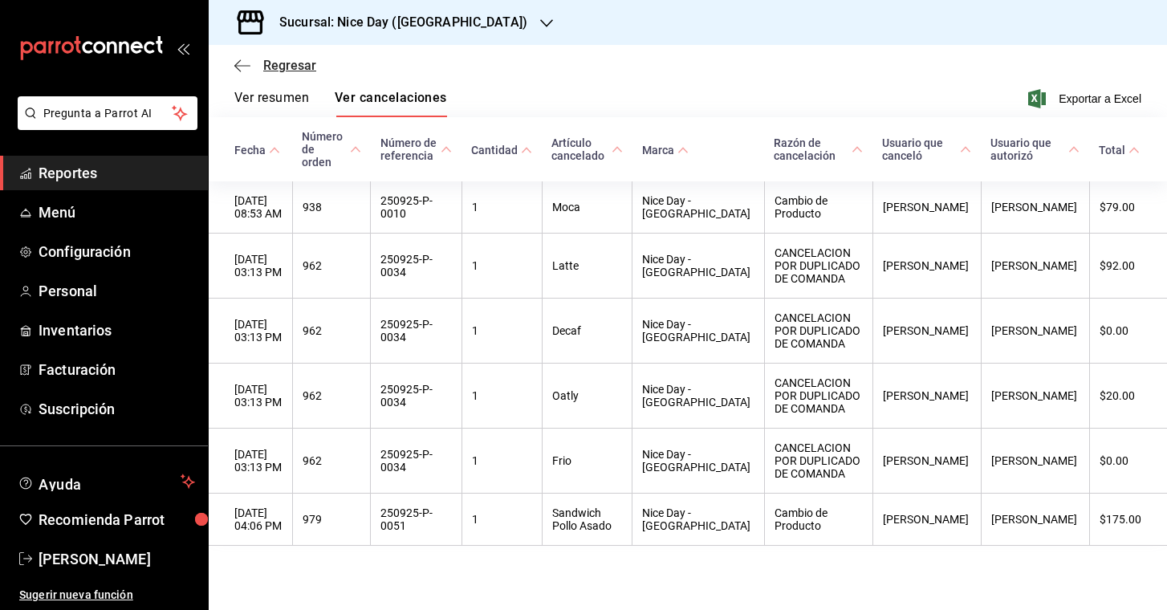
click at [241, 64] on icon "button" at bounding box center [242, 66] width 16 height 14
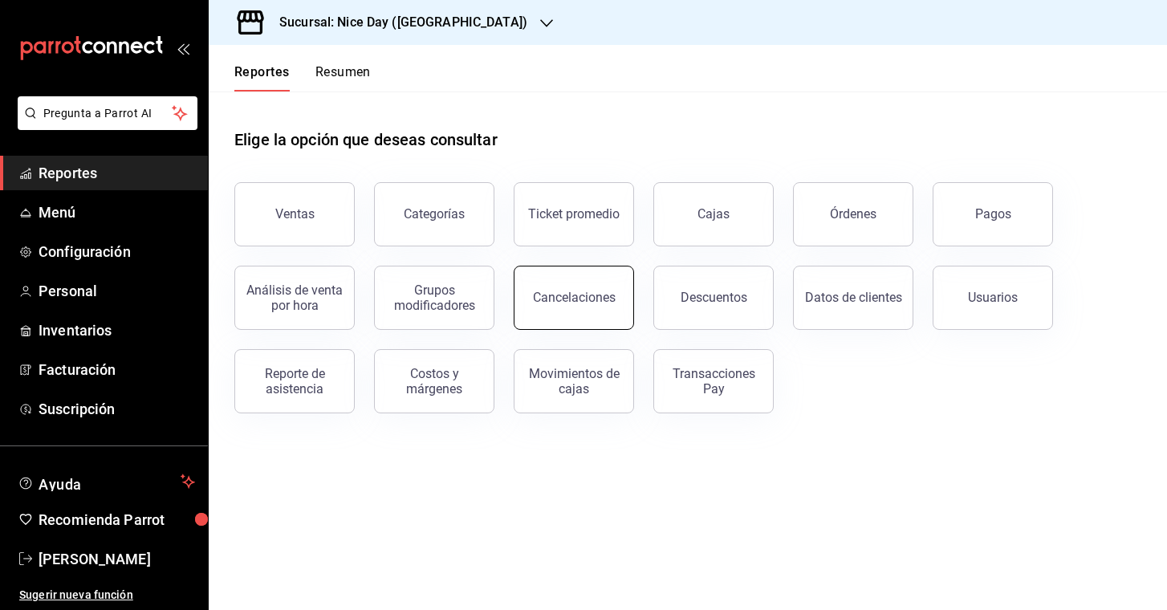
click at [548, 311] on button "Cancelaciones" at bounding box center [574, 298] width 120 height 64
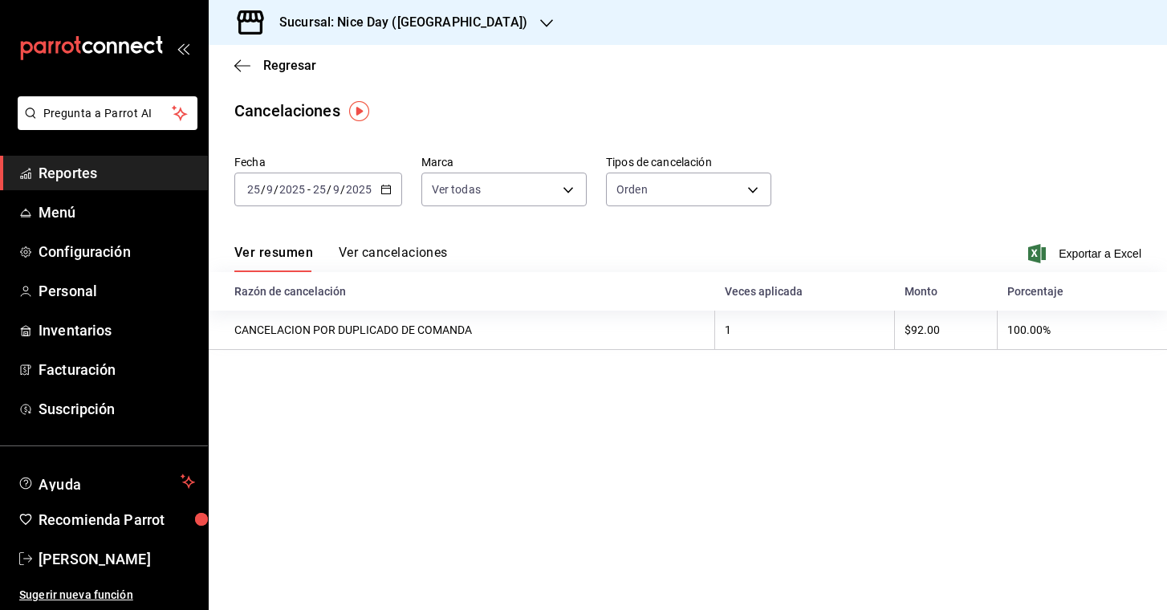
click at [453, 24] on div "Sucursal: Nice Day ([GEOGRAPHIC_DATA])" at bounding box center [391, 22] width 338 height 45
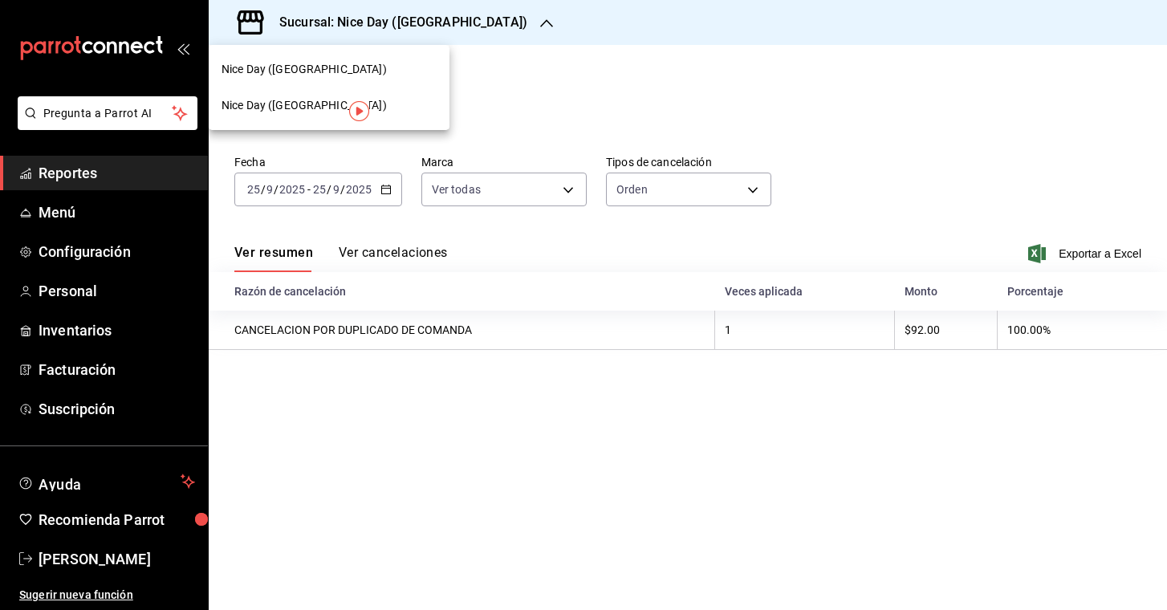
click at [366, 67] on div "Nice Day ([GEOGRAPHIC_DATA])" at bounding box center [329, 69] width 215 height 17
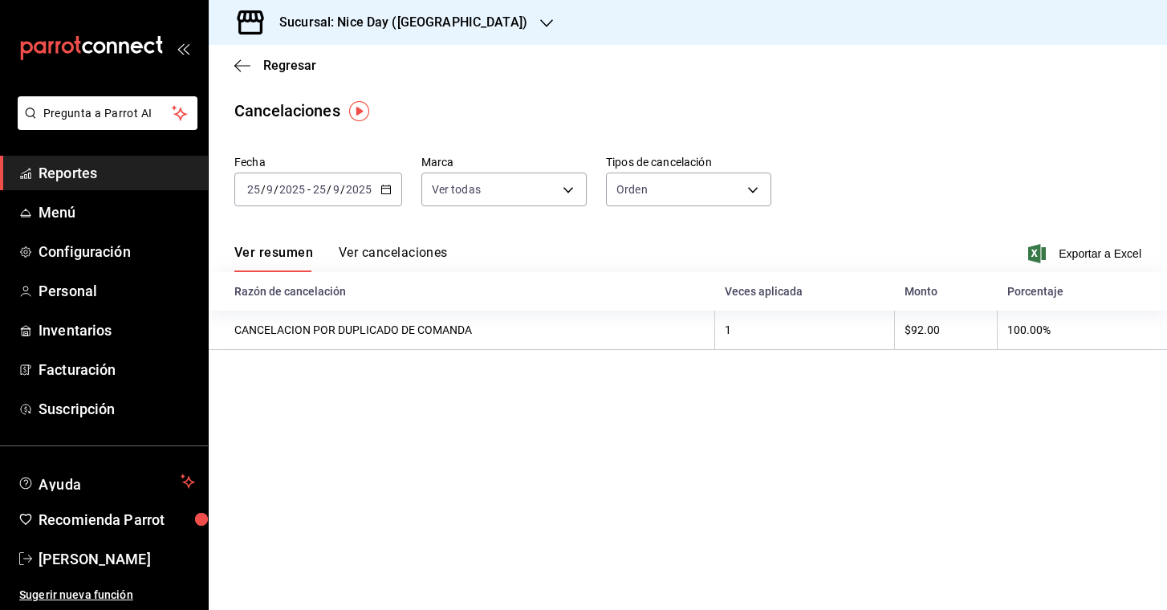
click at [540, 21] on icon "button" at bounding box center [546, 23] width 13 height 13
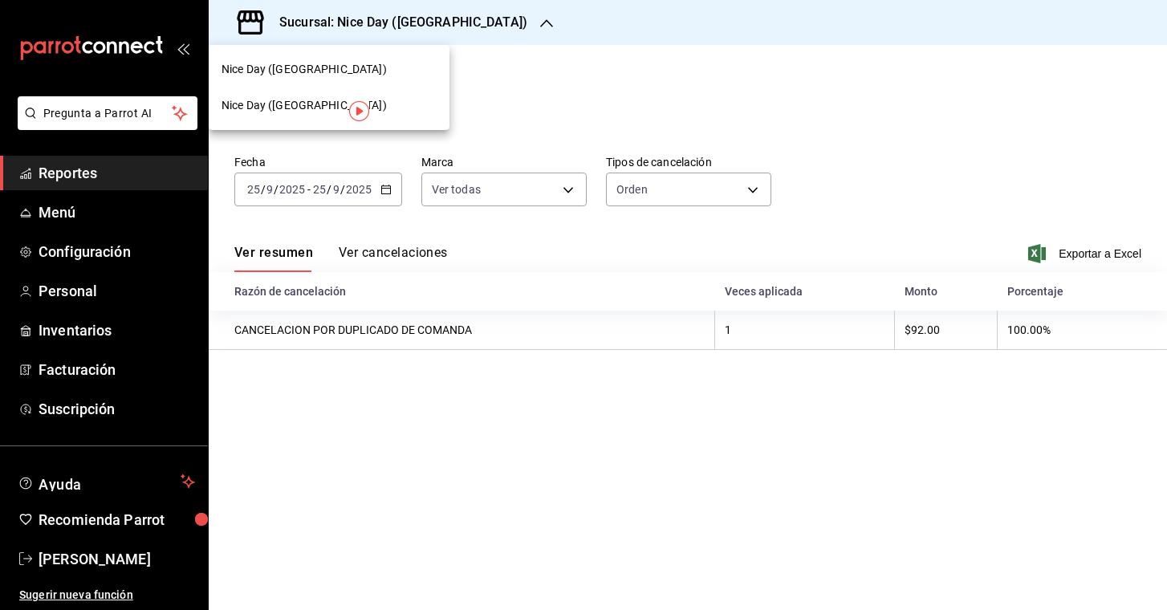
click at [318, 104] on div "Nice Day ([GEOGRAPHIC_DATA])" at bounding box center [329, 105] width 215 height 17
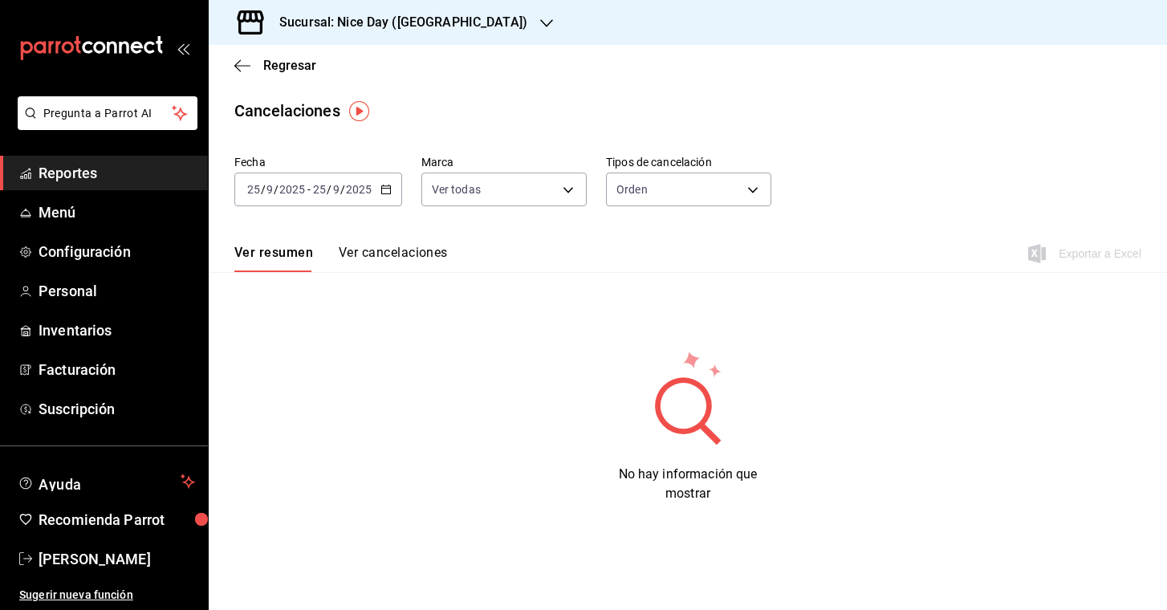
click at [376, 196] on div "2025-09-25 25 / 9 / 2025 - 2025-09-25 25 / 9 / 2025" at bounding box center [318, 190] width 168 height 34
click at [583, 149] on div "Fecha 2025-09-25 25 / 9 / 2025 - 2025-09-25 25 / 9 / 2025 Marca Ver todas [obje…" at bounding box center [687, 187] width 907 height 77
click at [735, 187] on body "Pregunta a Parrot AI Reportes Menú Configuración Personal Inventarios Facturaci…" at bounding box center [583, 305] width 1167 height 610
click at [661, 271] on li "Artículo" at bounding box center [688, 266] width 165 height 26
type input "ORDER_ITEM"
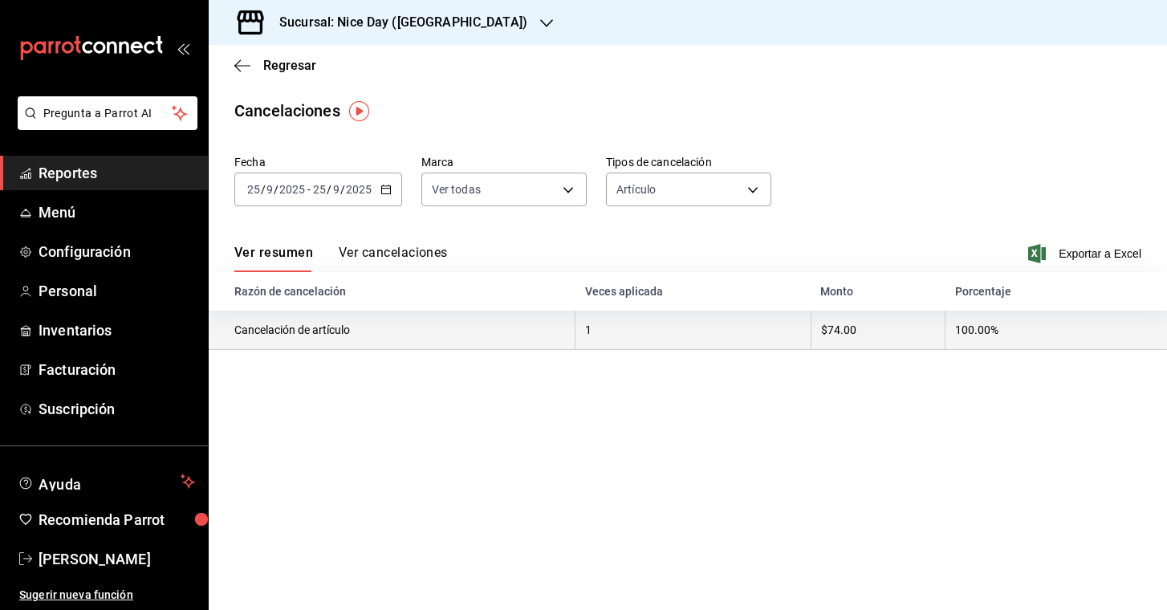
click at [770, 336] on th "1" at bounding box center [693, 330] width 235 height 39
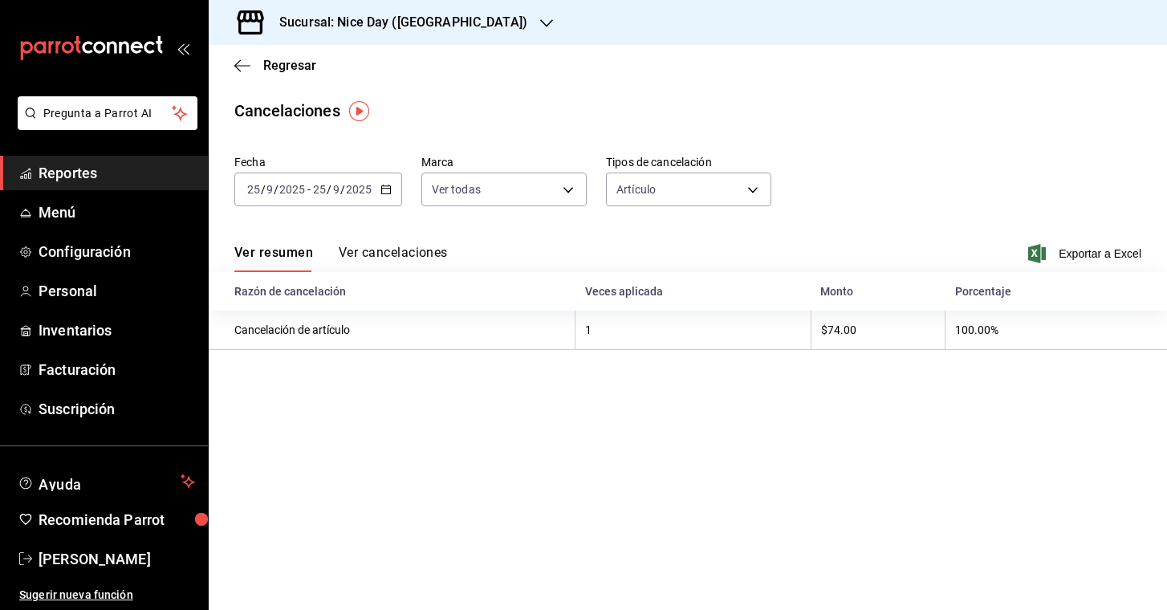
click at [410, 258] on button "Ver cancelaciones" at bounding box center [393, 258] width 109 height 27
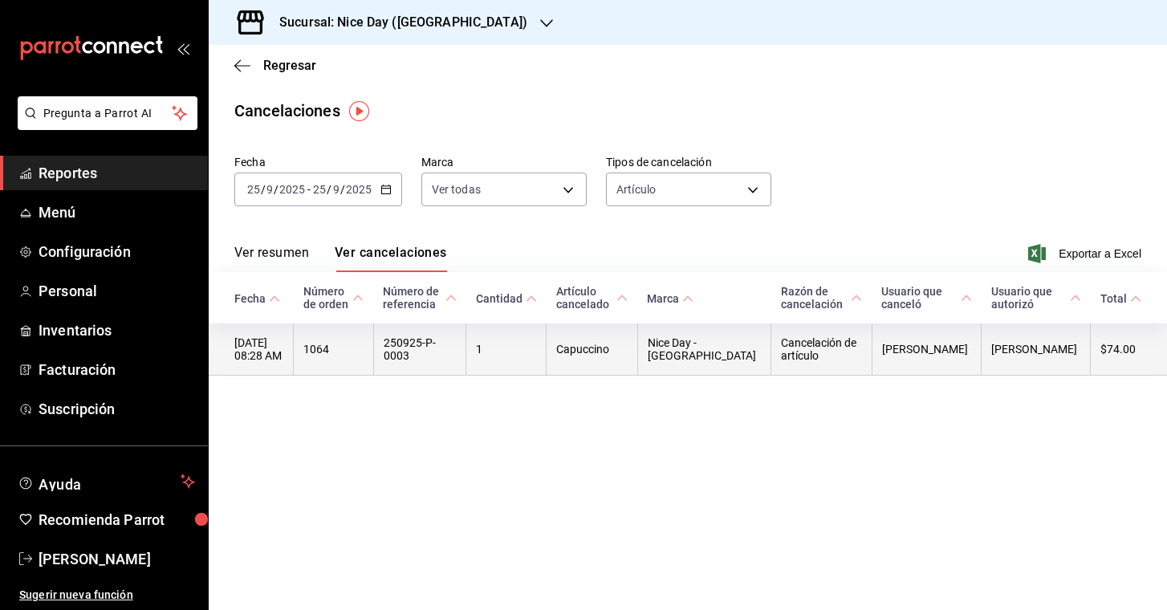
click at [1014, 361] on th "Sharon Guerrero" at bounding box center [1036, 350] width 109 height 52
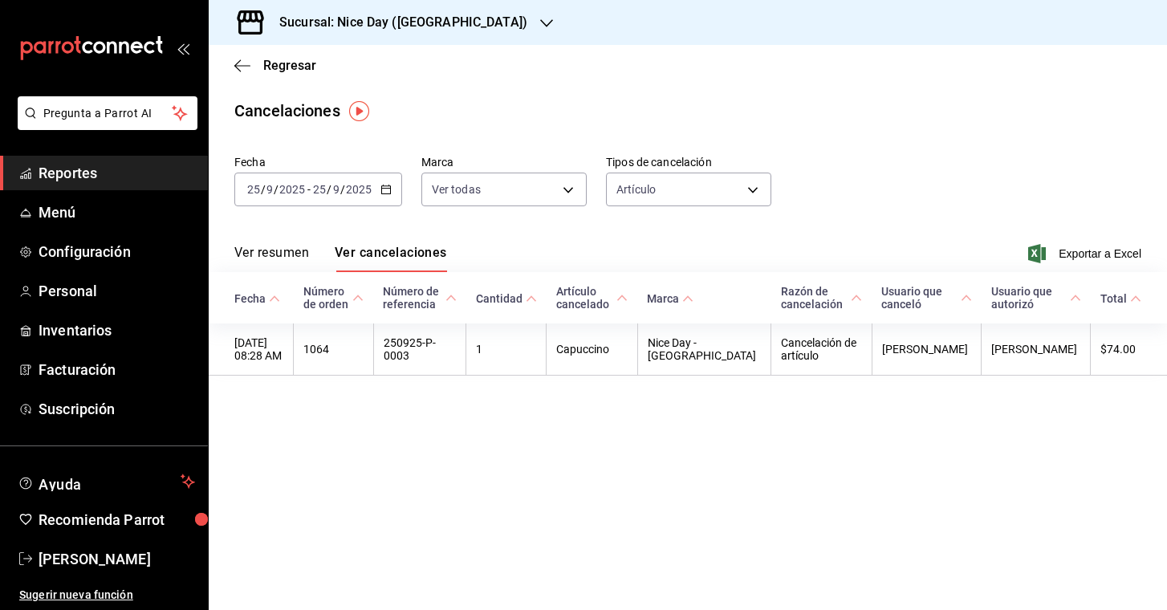
click at [291, 250] on button "Ver resumen" at bounding box center [271, 258] width 75 height 27
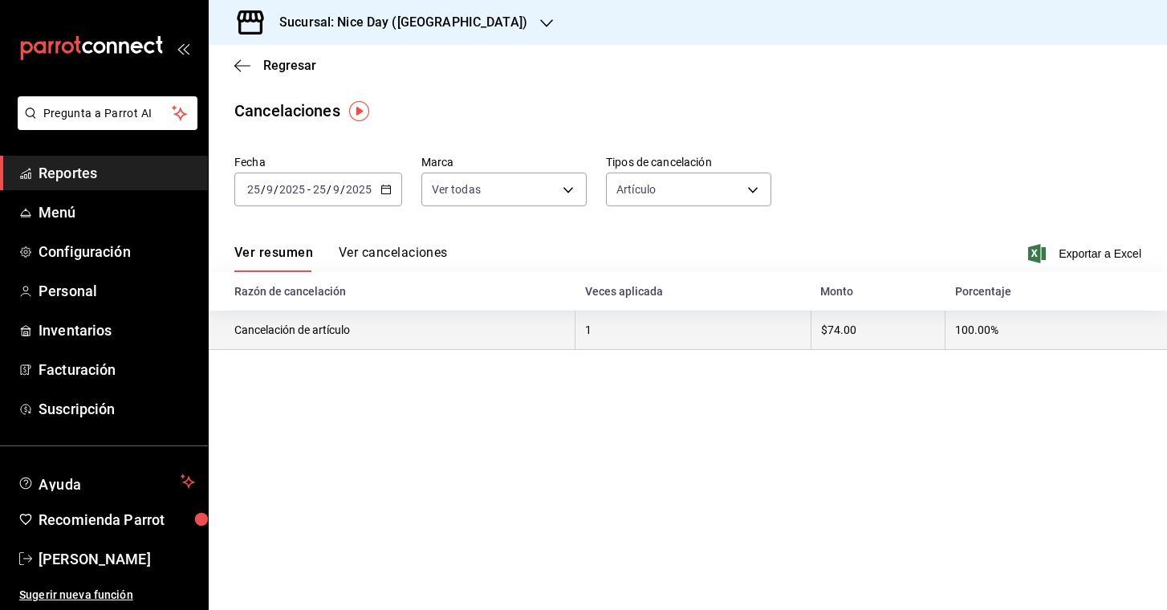
click at [514, 311] on th "Cancelación de artículo" at bounding box center [392, 330] width 367 height 39
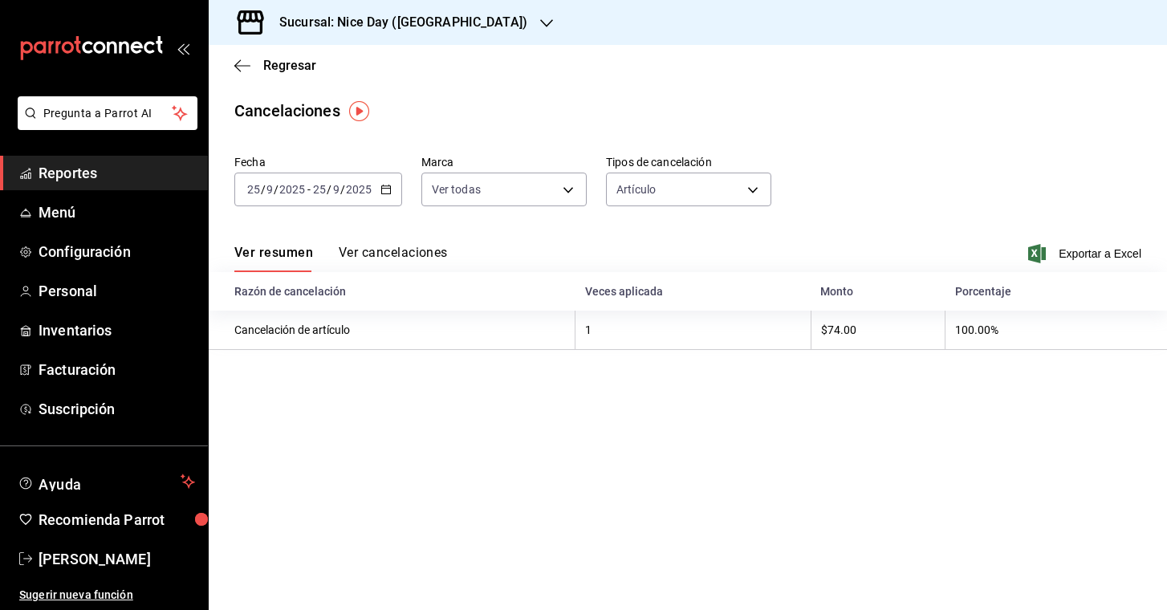
click at [452, 286] on th "Razón de cancelación" at bounding box center [392, 291] width 367 height 39
click at [401, 258] on button "Ver cancelaciones" at bounding box center [393, 258] width 109 height 27
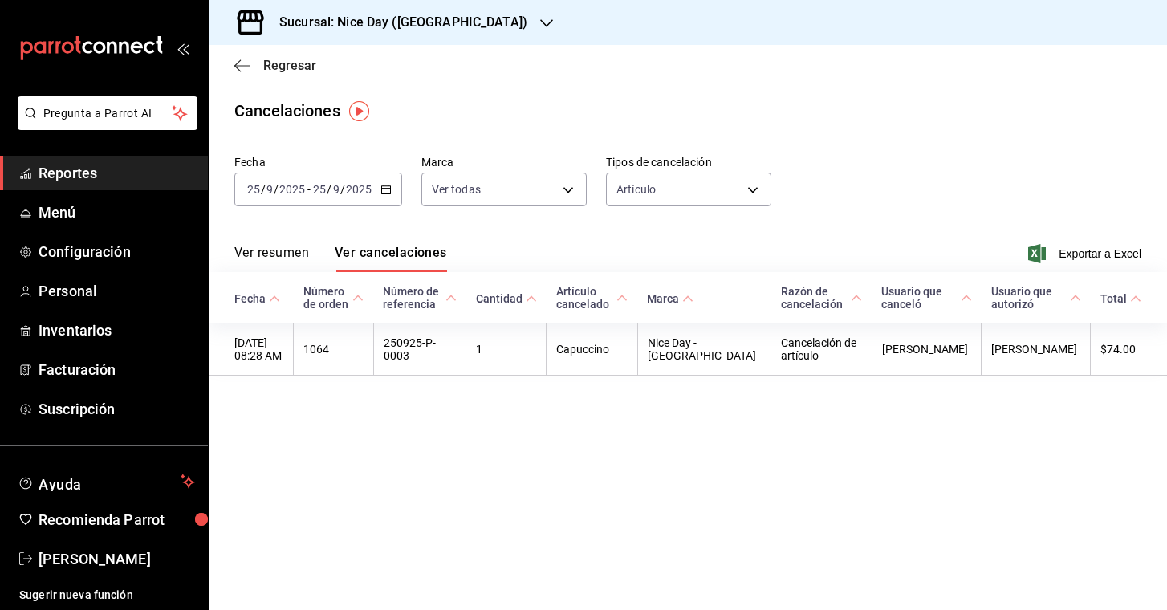
click at [235, 66] on icon "button" at bounding box center [237, 65] width 6 height 12
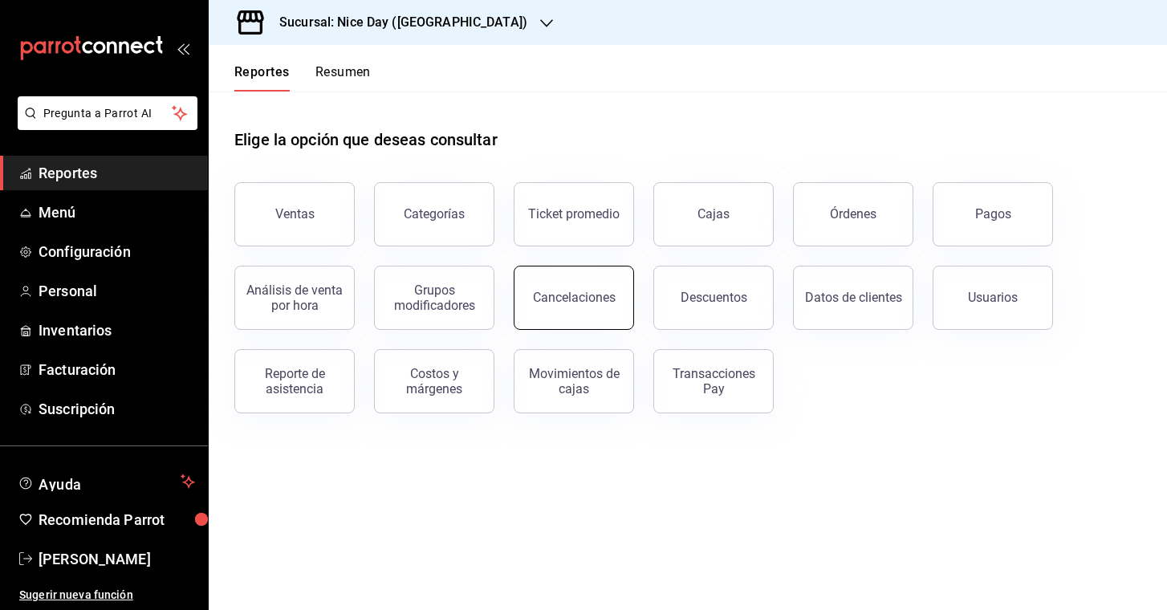
click at [608, 299] on div "Cancelaciones" at bounding box center [574, 297] width 83 height 15
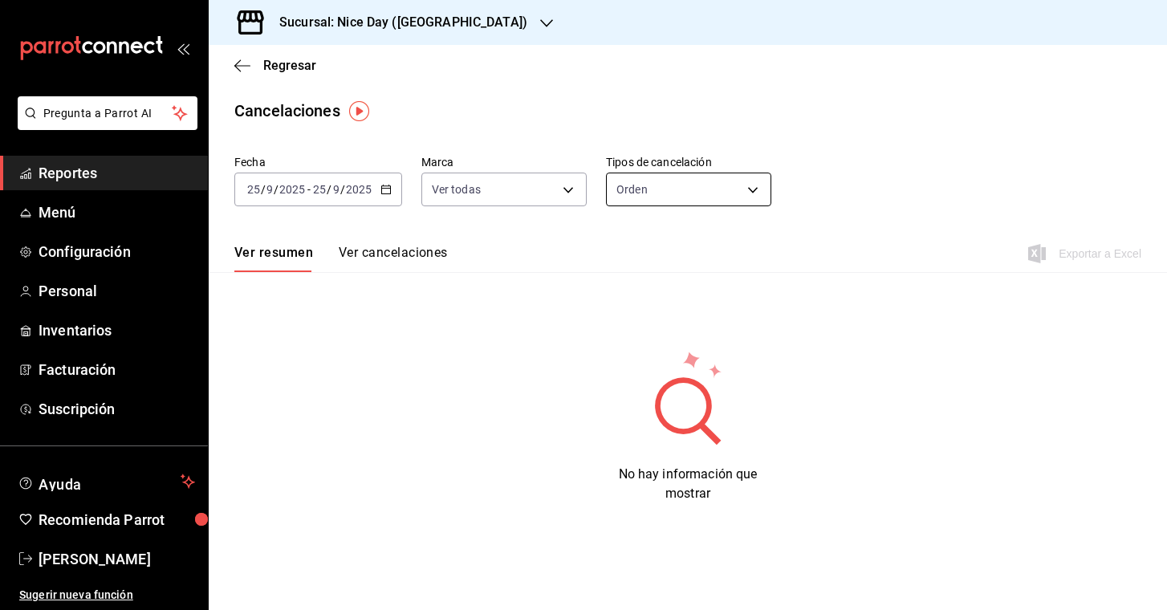
click at [684, 185] on body "Pregunta a Parrot AI Reportes Menú Configuración Personal Inventarios Facturaci…" at bounding box center [583, 305] width 1167 height 610
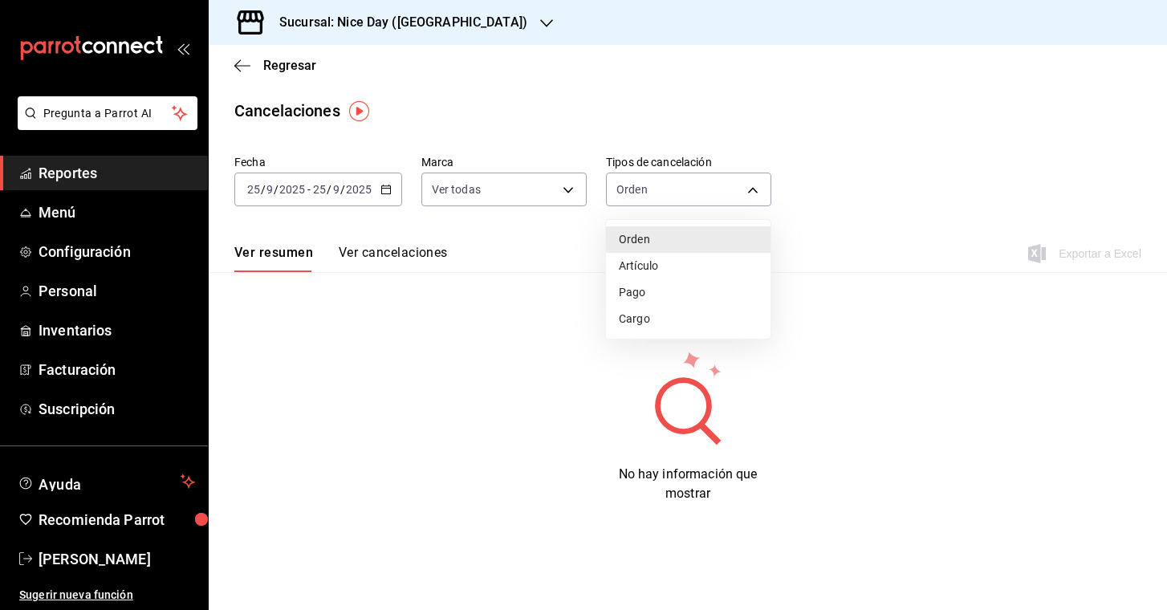
click at [643, 257] on li "Artículo" at bounding box center [688, 266] width 165 height 26
type input "ORDER_ITEM"
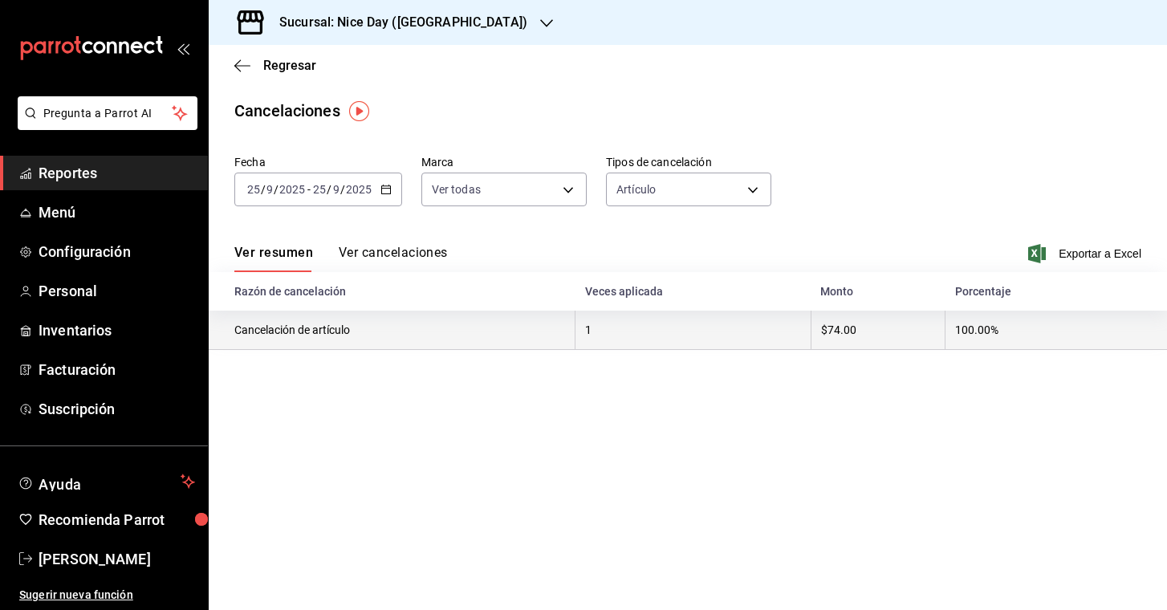
click at [303, 340] on th "Cancelación de artículo" at bounding box center [392, 330] width 367 height 39
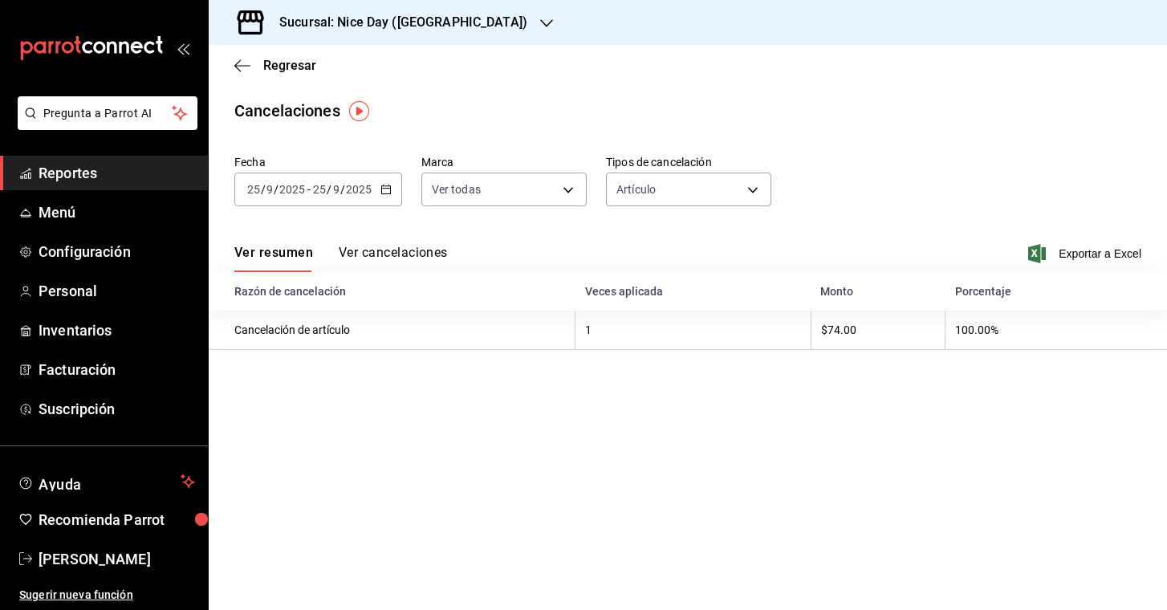
click at [364, 254] on button "Ver cancelaciones" at bounding box center [393, 258] width 109 height 27
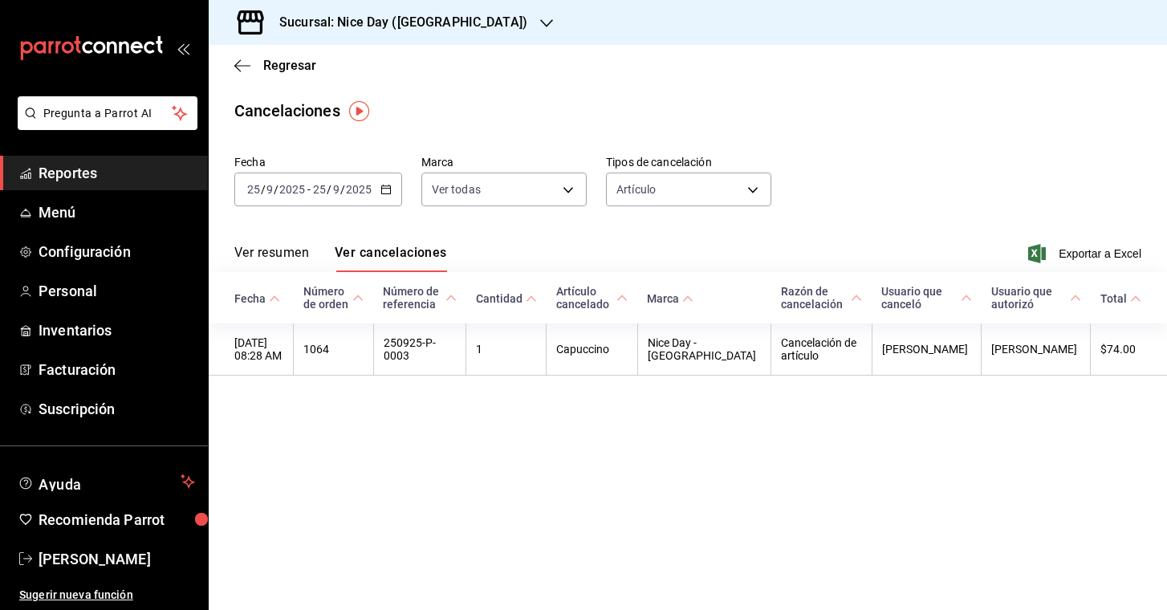
click at [540, 26] on icon "button" at bounding box center [546, 23] width 13 height 8
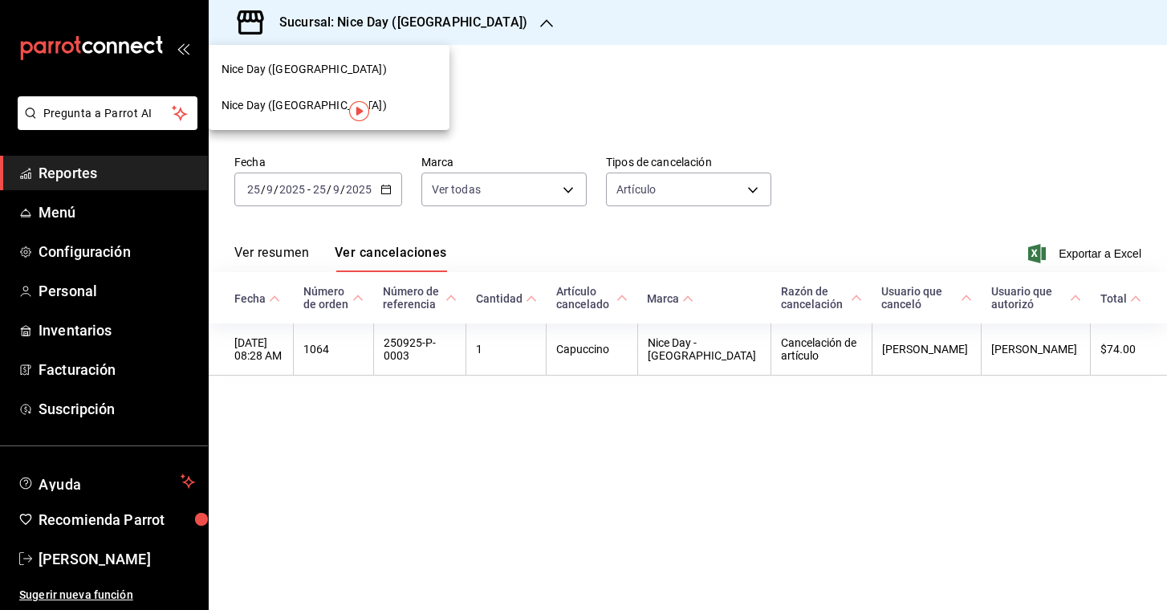
click at [347, 75] on div "Nice Day ([GEOGRAPHIC_DATA])" at bounding box center [329, 69] width 215 height 17
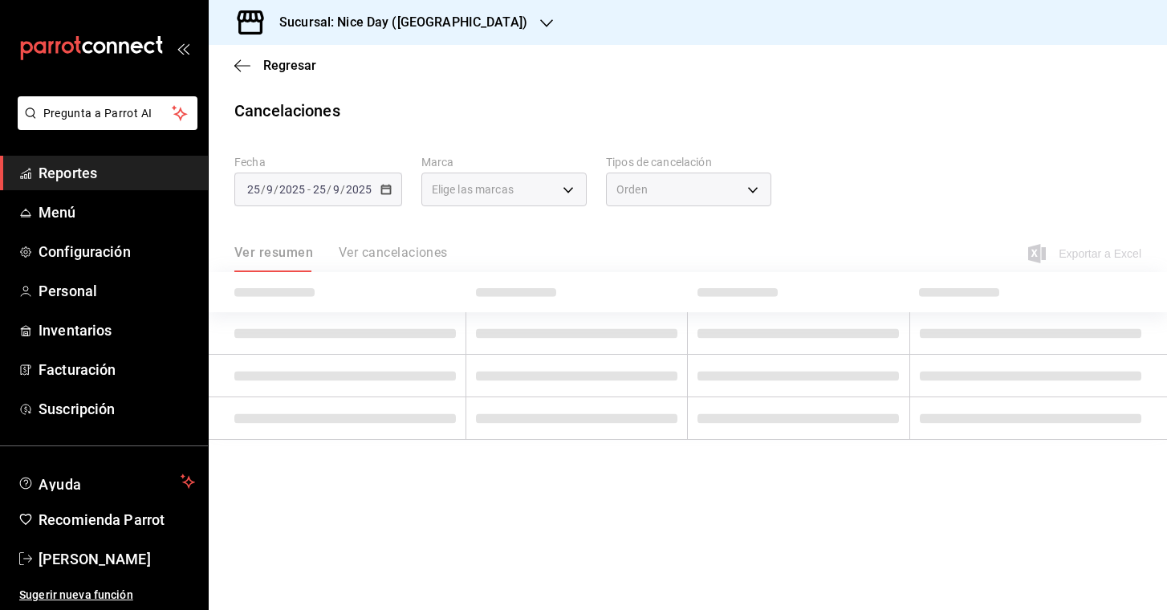
type input "[object Object]"
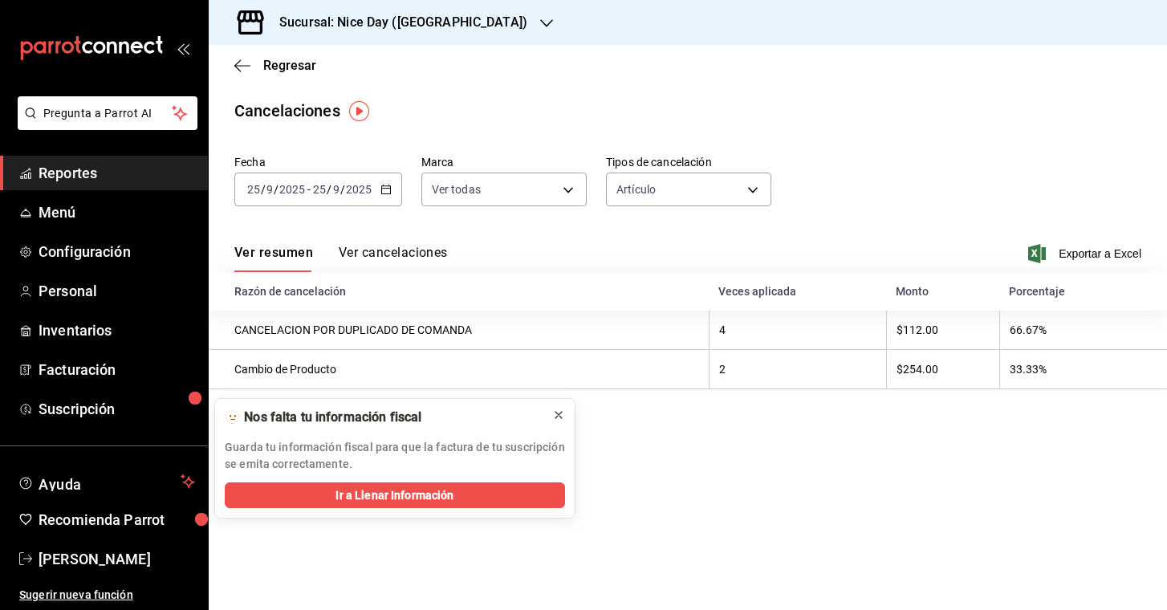
click at [565, 419] on button at bounding box center [559, 415] width 26 height 26
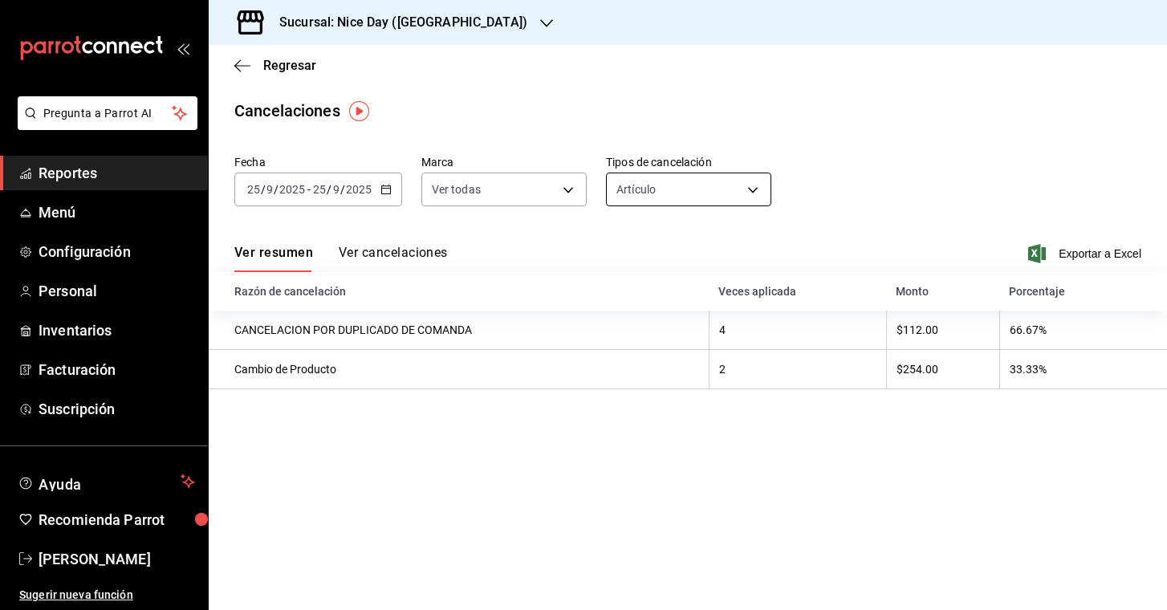
click at [724, 193] on body "Pregunta a Parrot AI Reportes Menú Configuración Personal Inventarios Facturaci…" at bounding box center [583, 305] width 1167 height 610
click at [646, 251] on li "Orden" at bounding box center [688, 239] width 165 height 26
type input "ORDER"
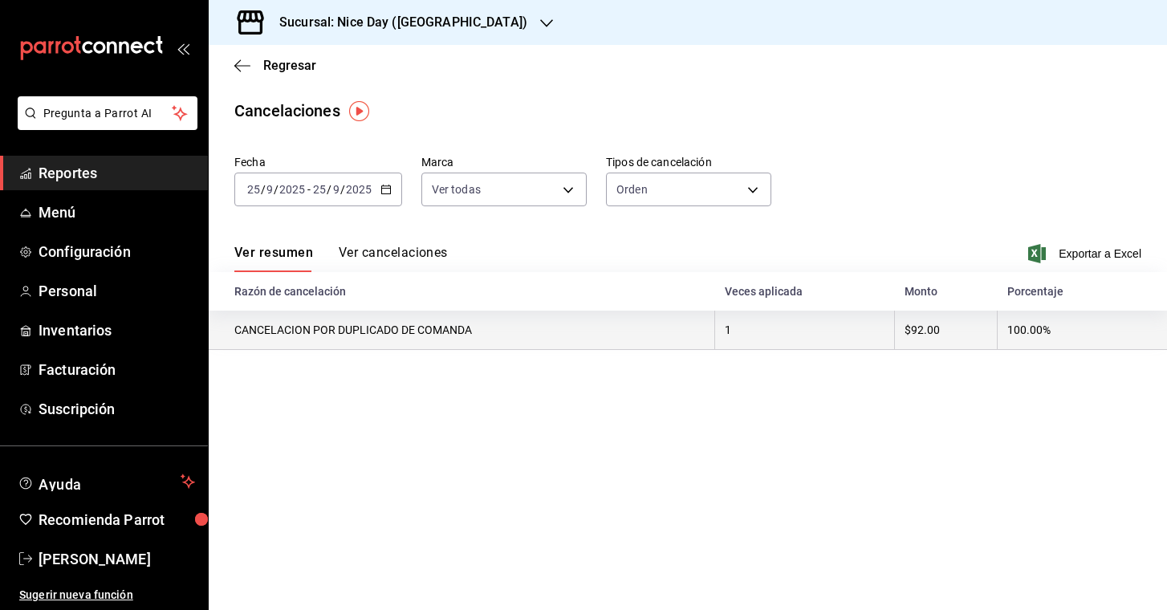
click at [781, 343] on th "1" at bounding box center [805, 330] width 180 height 39
click at [491, 338] on th "CANCELACION POR DUPLICADO DE COMANDA" at bounding box center [462, 330] width 507 height 39
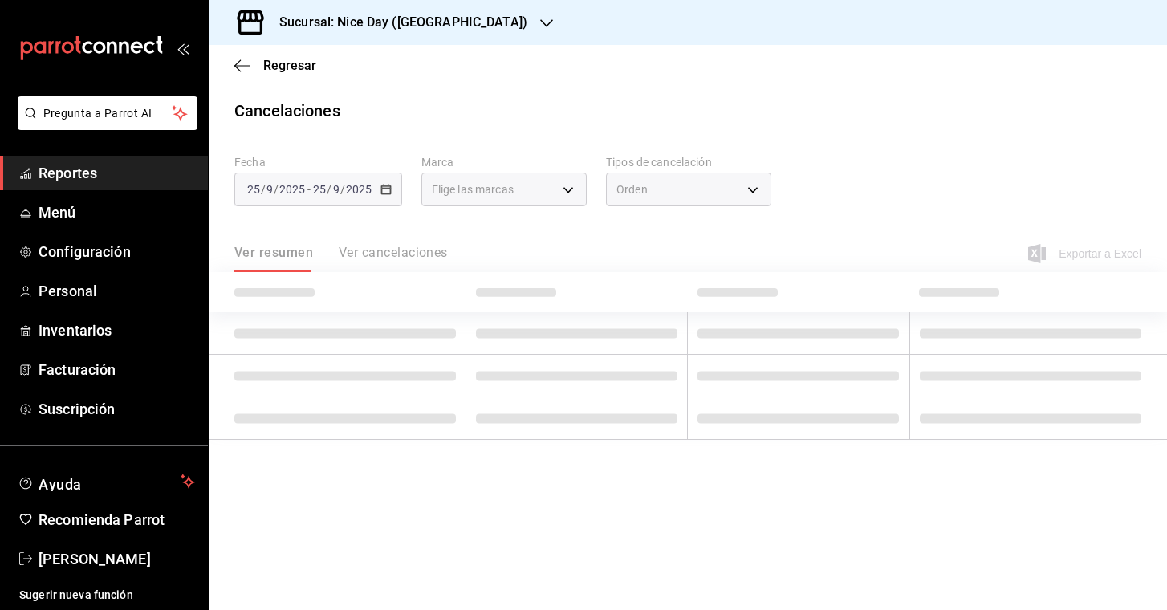
type input "[object Object]"
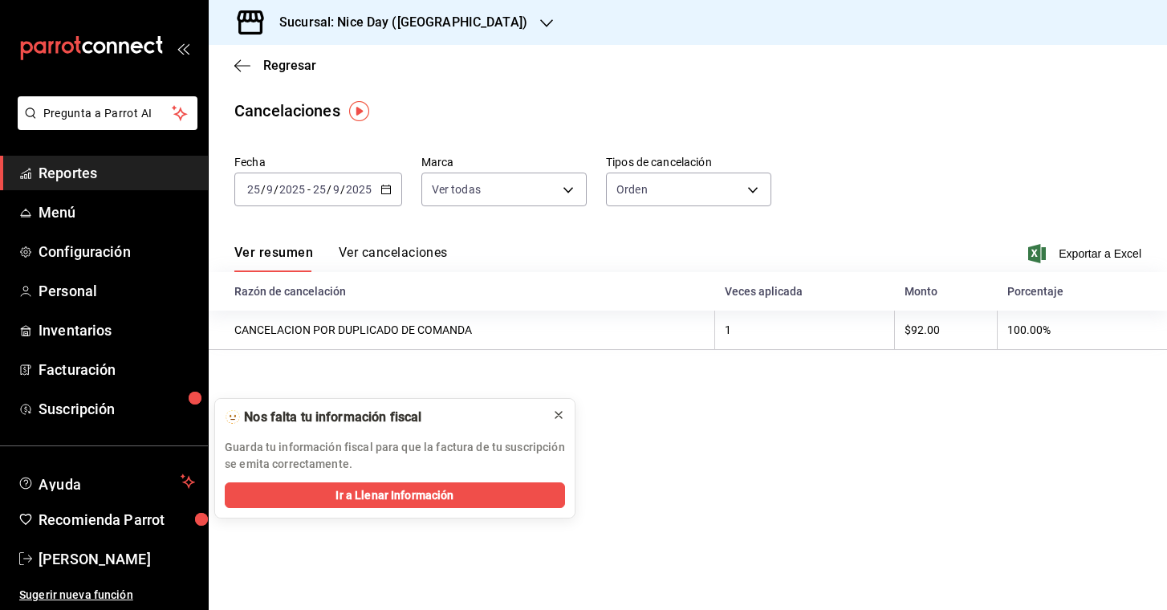
click at [557, 414] on icon at bounding box center [558, 415] width 13 height 13
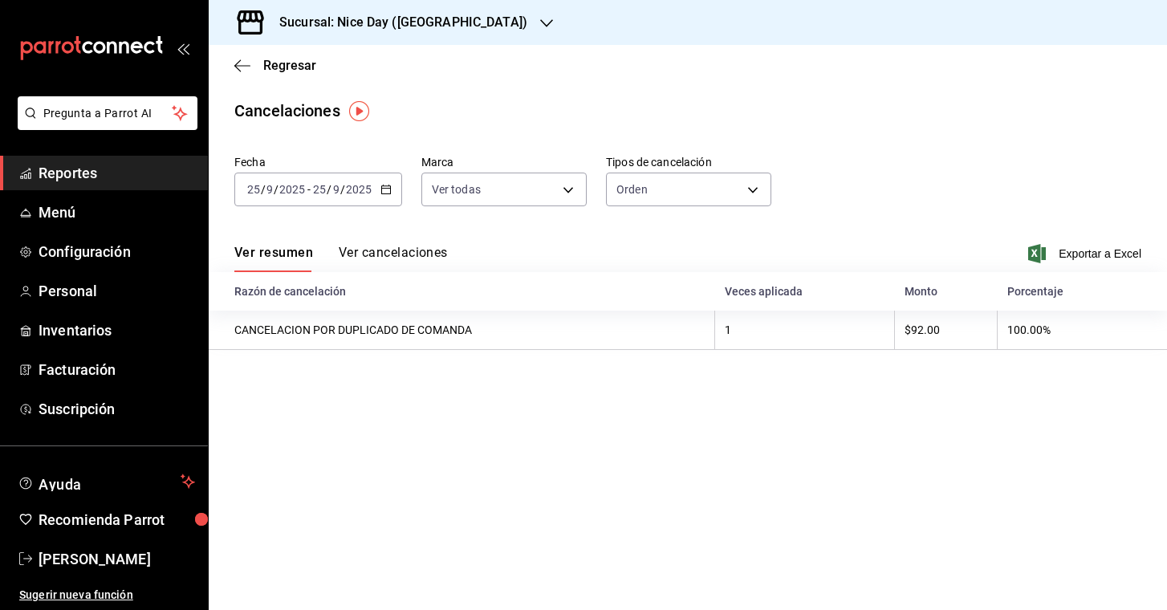
click at [708, 445] on main "Regresar Cancelaciones Fecha [DATE] [DATE] - [DATE] [DATE] Marca Ver todas [obj…" at bounding box center [688, 327] width 958 height 565
click at [540, 17] on icon "button" at bounding box center [546, 23] width 13 height 13
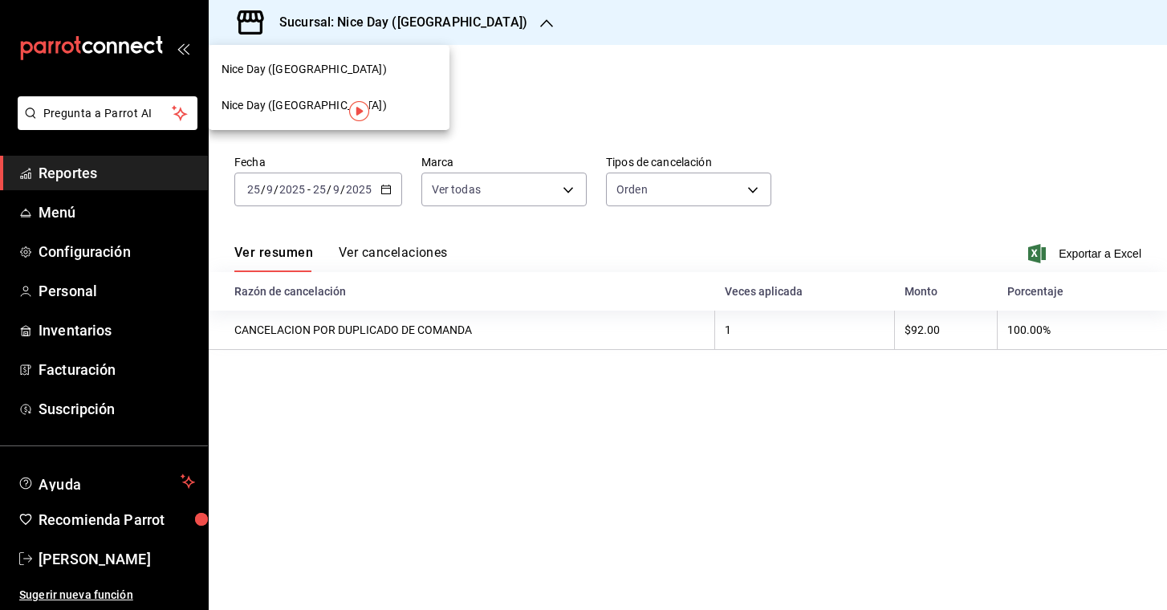
click at [457, 16] on div at bounding box center [583, 305] width 1167 height 610
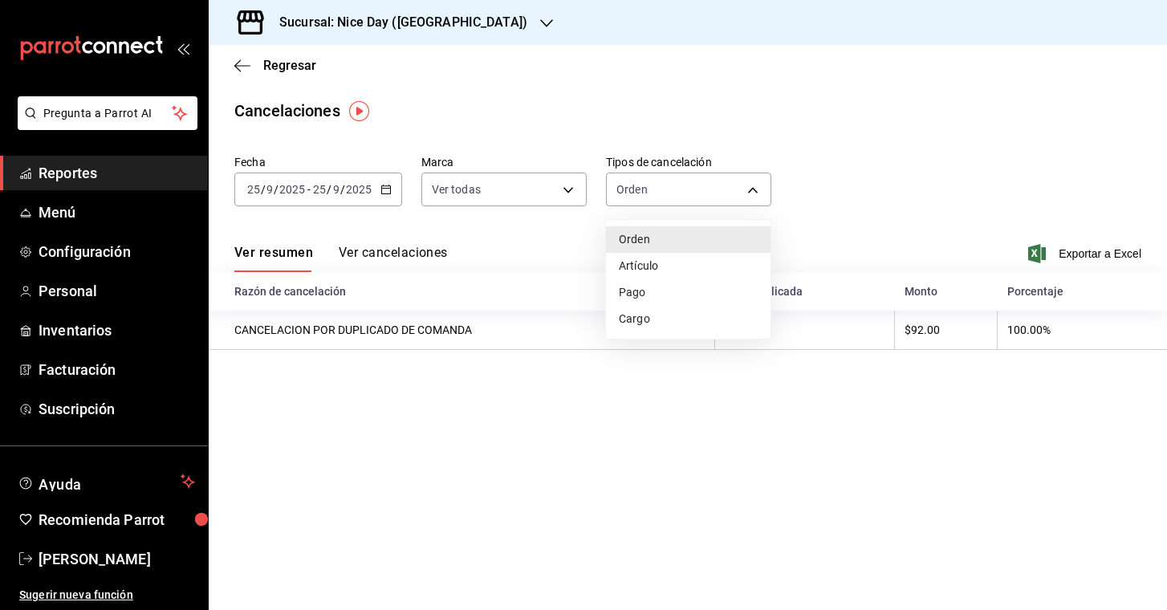
click at [701, 195] on body "Pregunta a Parrot AI Reportes Menú Configuración Personal Inventarios Facturaci…" at bounding box center [583, 305] width 1167 height 610
click at [675, 265] on li "Artículo" at bounding box center [688, 266] width 165 height 26
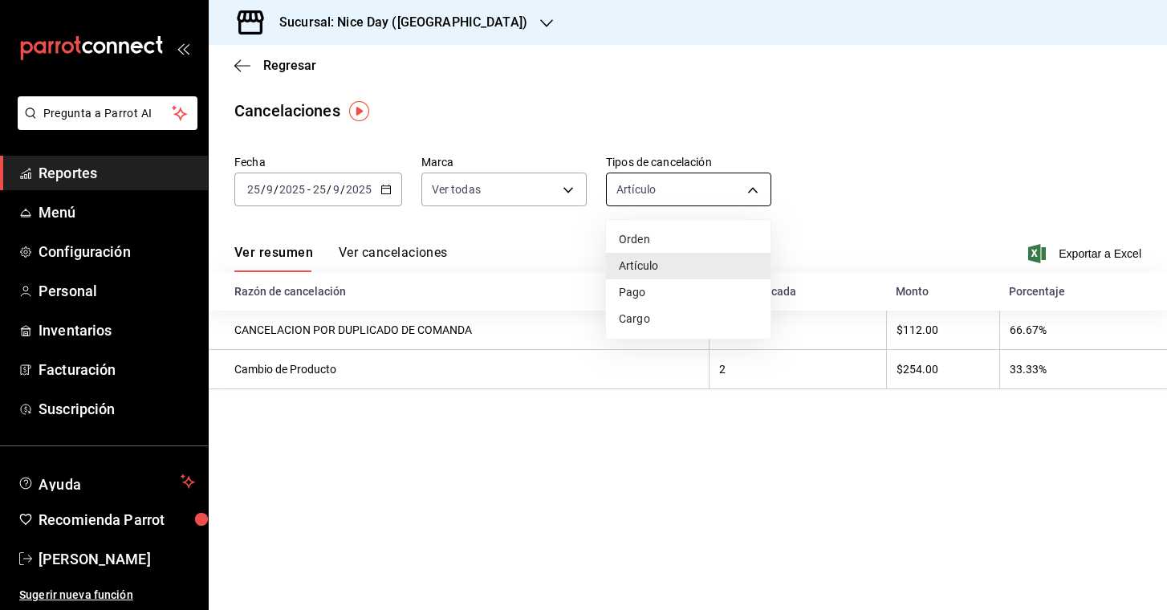
click at [665, 188] on body "Pregunta a Parrot AI Reportes Menú Configuración Personal Inventarios Facturaci…" at bounding box center [583, 305] width 1167 height 610
click at [689, 237] on li "Orden" at bounding box center [688, 239] width 165 height 26
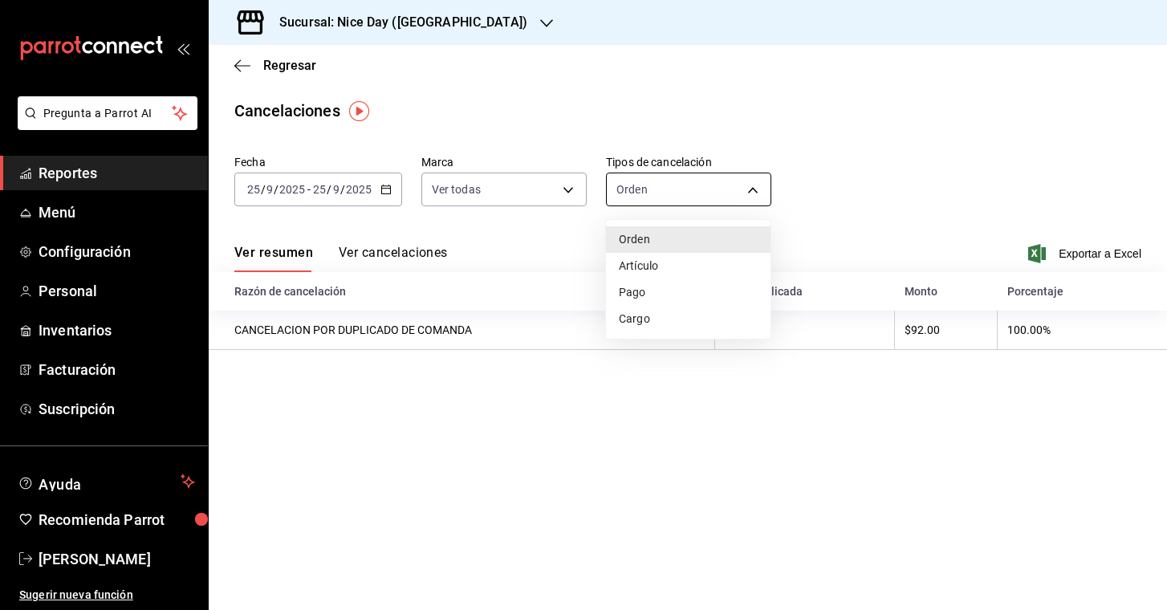
click at [676, 197] on body "Pregunta a Parrot AI Reportes Menú Configuración Personal Inventarios Facturaci…" at bounding box center [583, 305] width 1167 height 610
click at [672, 272] on li "Artículo" at bounding box center [688, 266] width 165 height 26
type input "ORDER_ITEM"
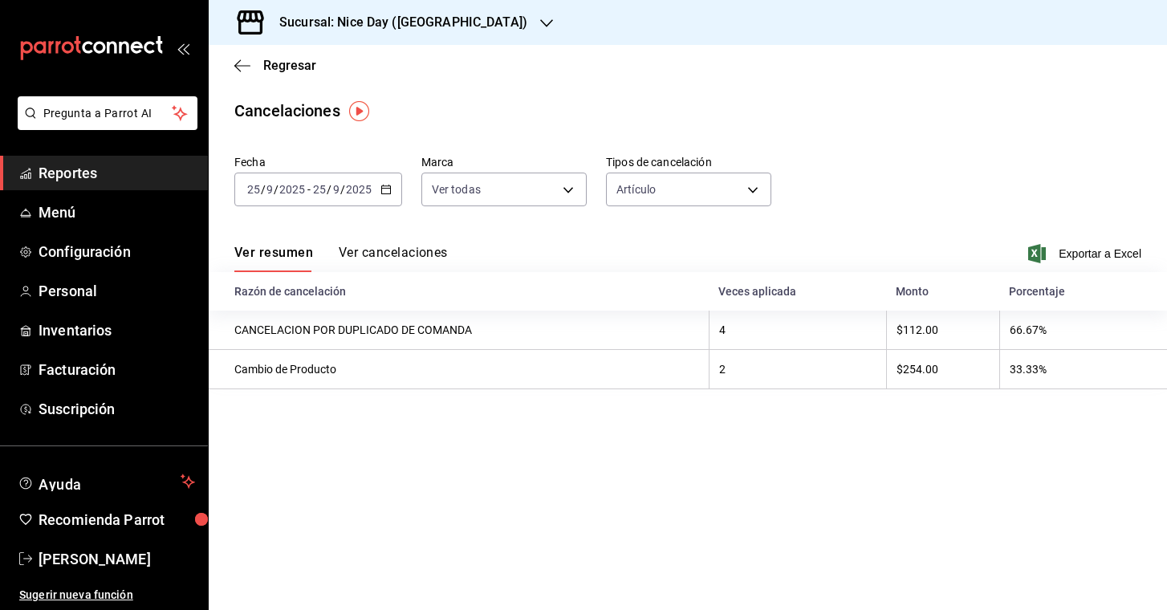
click at [399, 249] on button "Ver cancelaciones" at bounding box center [393, 258] width 109 height 27
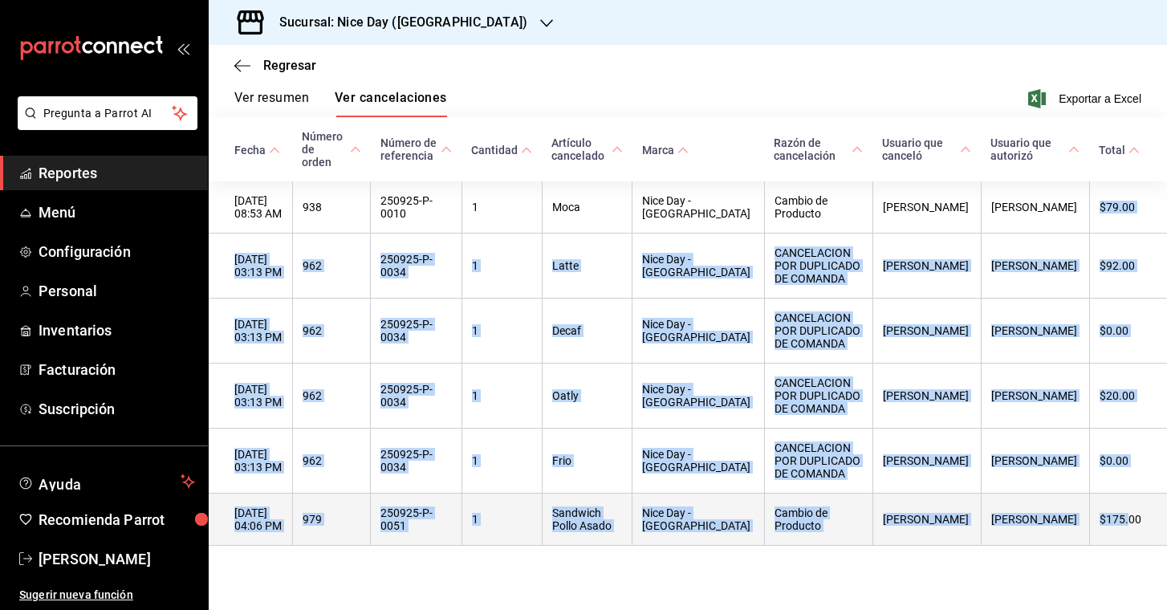
drag, startPoint x: 1103, startPoint y: 192, endPoint x: 1125, endPoint y: 518, distance: 326.7
click at [1125, 518] on tbody "[DATE] 08:53 AM 938 250925-P-0010 1 Moca Nice Day - Puebla Cambio de Producto […" at bounding box center [688, 363] width 958 height 364
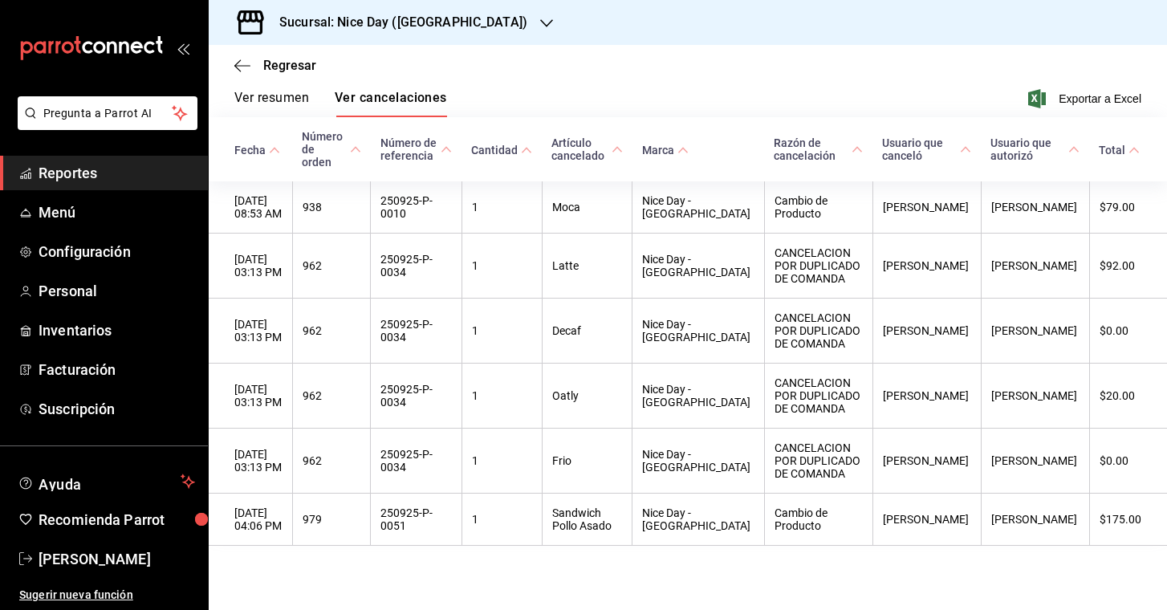
click at [1011, 596] on main "Regresar Cancelaciones Fecha [DATE] [DATE] - [DATE] [DATE] Marca Ver todas [obj…" at bounding box center [688, 250] width 958 height 720
click at [992, 2] on div "Sucursal: Nice Day ([GEOGRAPHIC_DATA])" at bounding box center [688, 22] width 958 height 45
